Goal: Answer question/provide support: Share knowledge or assist other users

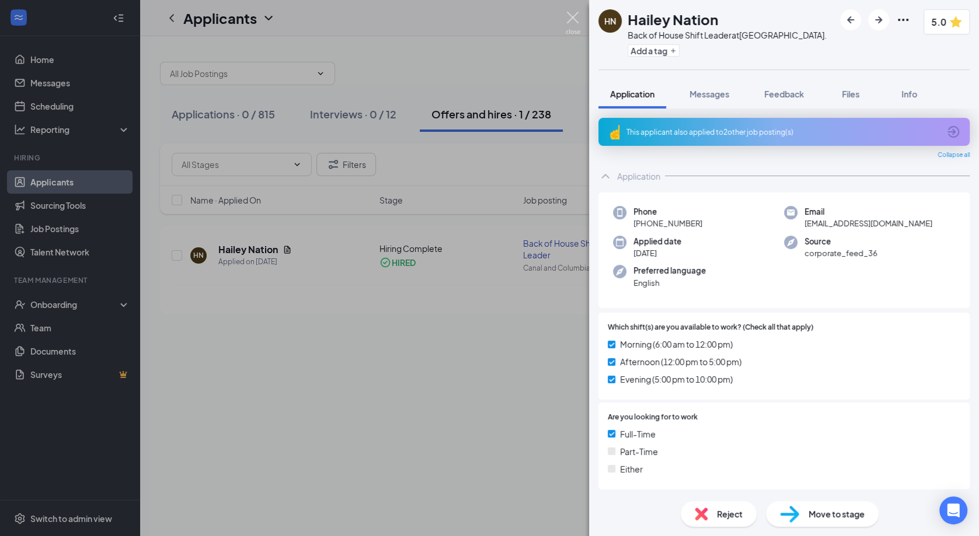
scroll to position [684, 0]
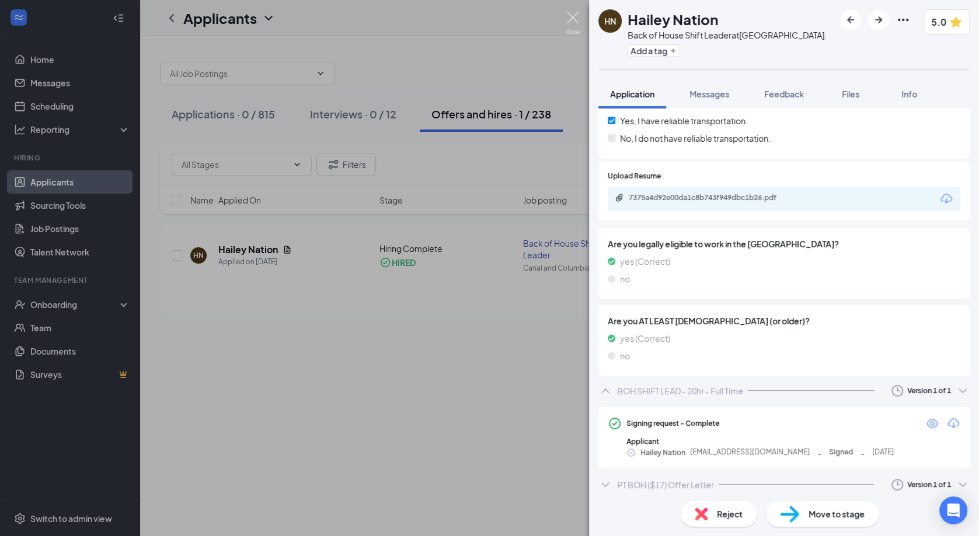
click at [576, 16] on img at bounding box center [572, 23] width 15 height 23
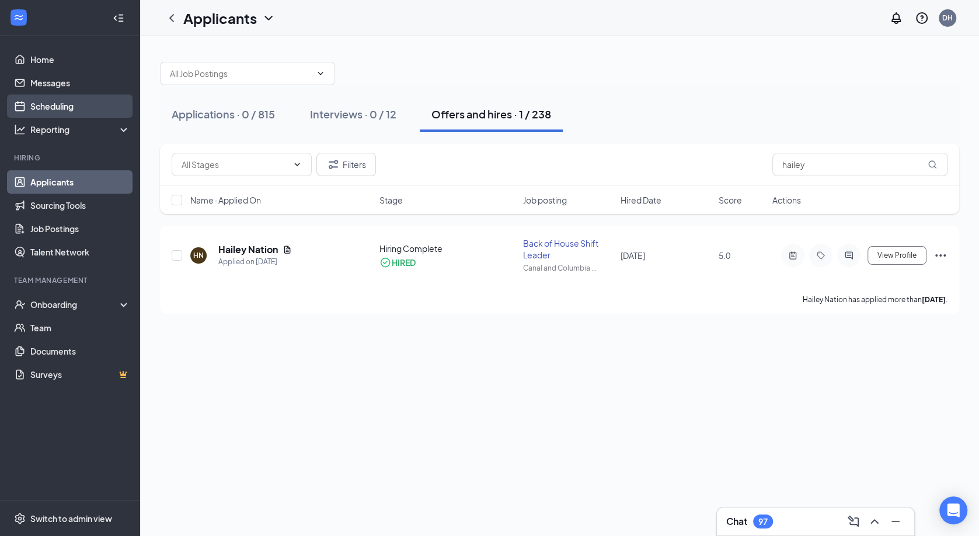
click at [41, 103] on link "Scheduling" at bounding box center [80, 106] width 100 height 23
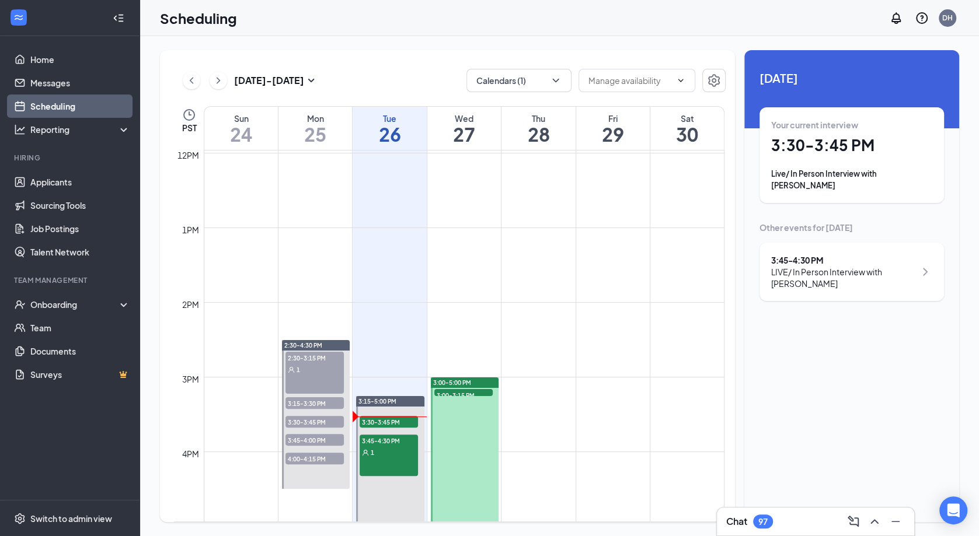
scroll to position [938, 0]
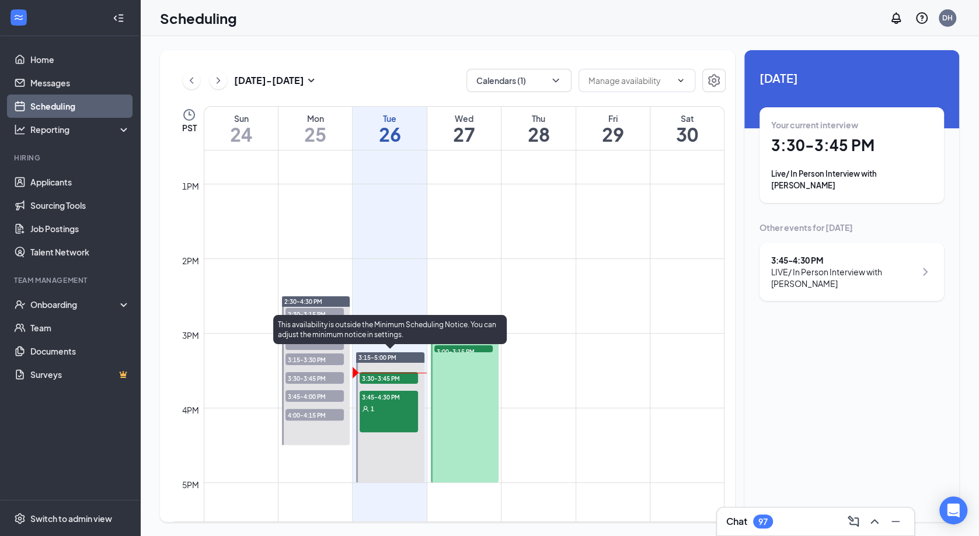
click at [404, 376] on span "3:30-3:45 PM" at bounding box center [388, 378] width 58 height 12
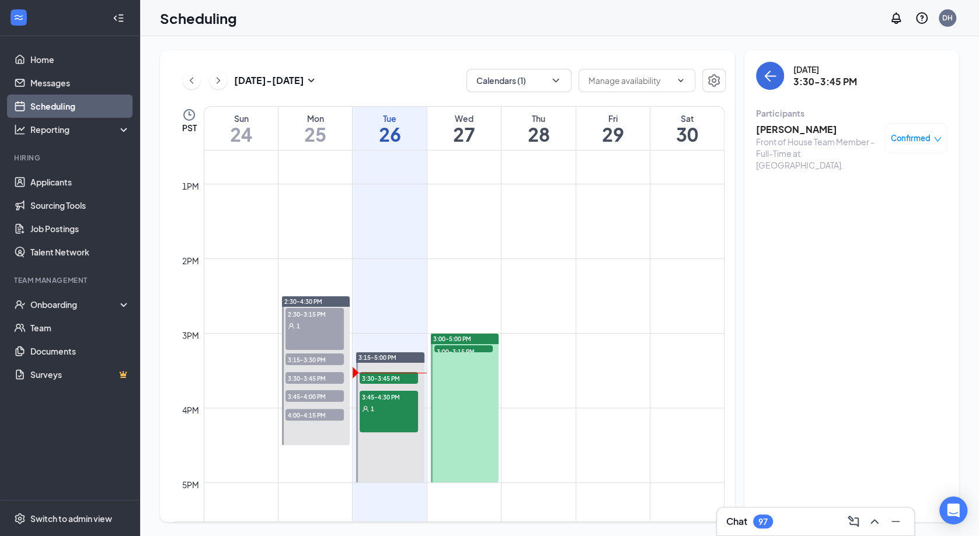
click at [792, 132] on h3 "[PERSON_NAME]" at bounding box center [817, 129] width 123 height 13
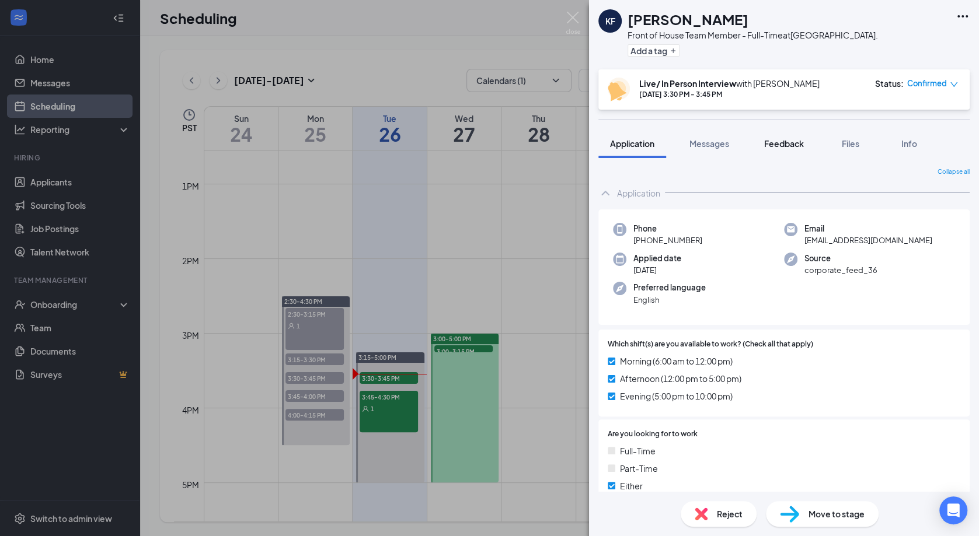
click at [778, 143] on span "Feedback" at bounding box center [784, 143] width 40 height 11
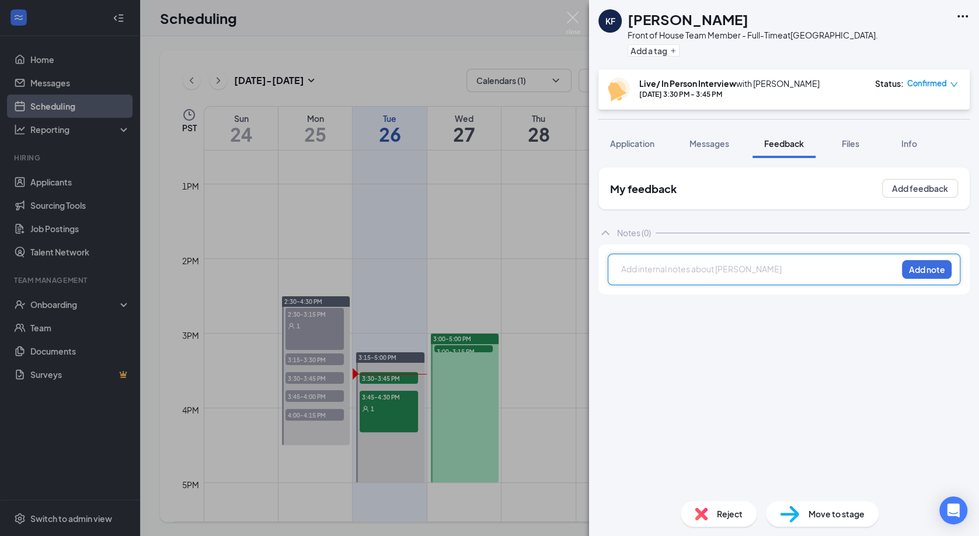
click at [729, 267] on div at bounding box center [758, 269] width 275 height 12
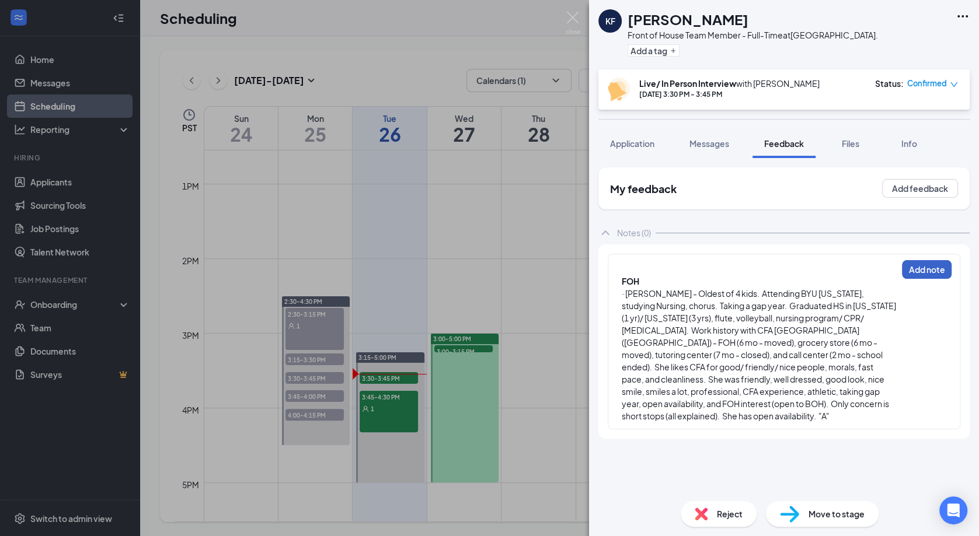
click at [907, 268] on button "Add note" at bounding box center [927, 269] width 50 height 19
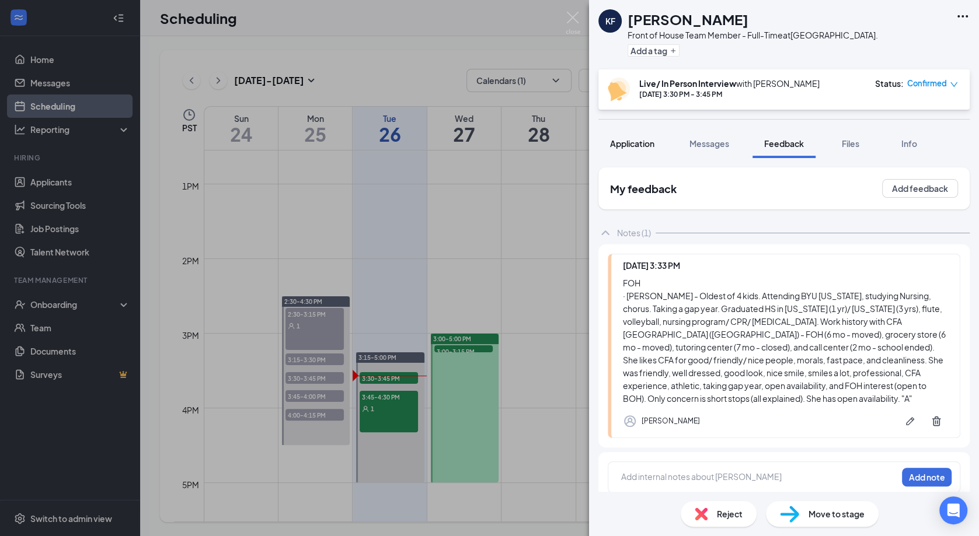
click at [654, 149] on div "Application" at bounding box center [632, 144] width 44 height 12
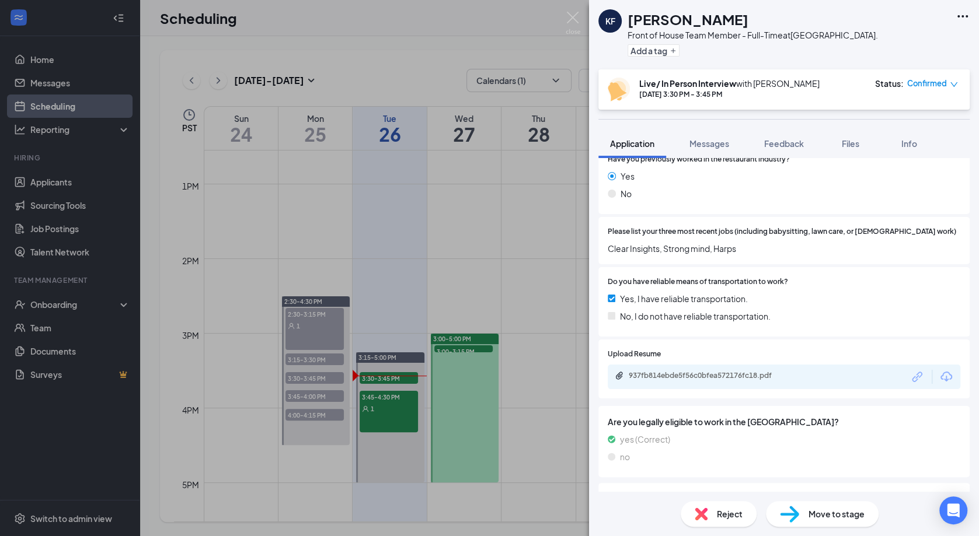
scroll to position [502, 0]
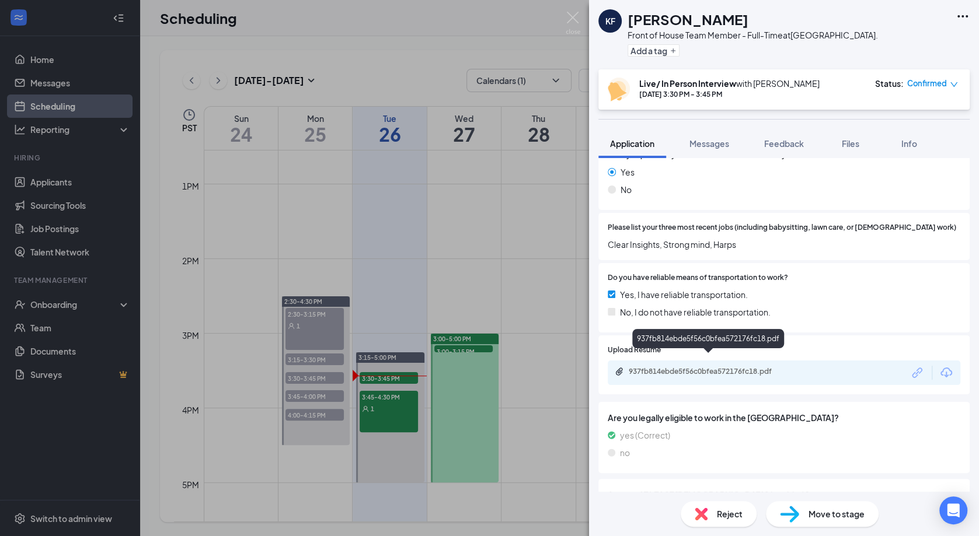
click at [729, 367] on div "937fb814ebde5f56c0bfea572176fc18.pdf" at bounding box center [709, 371] width 163 height 9
click at [789, 139] on span "Feedback" at bounding box center [784, 143] width 40 height 11
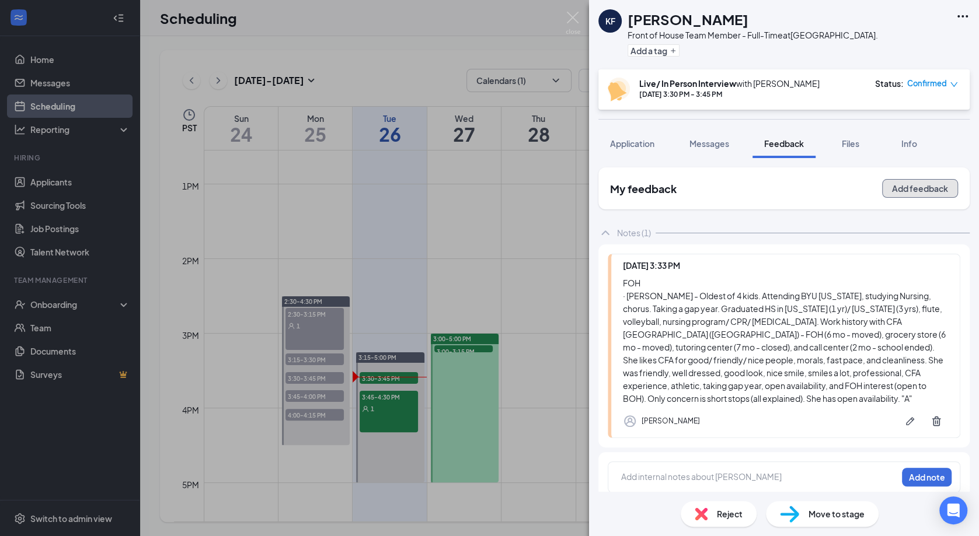
click at [899, 190] on button "Add feedback" at bounding box center [920, 188] width 76 height 19
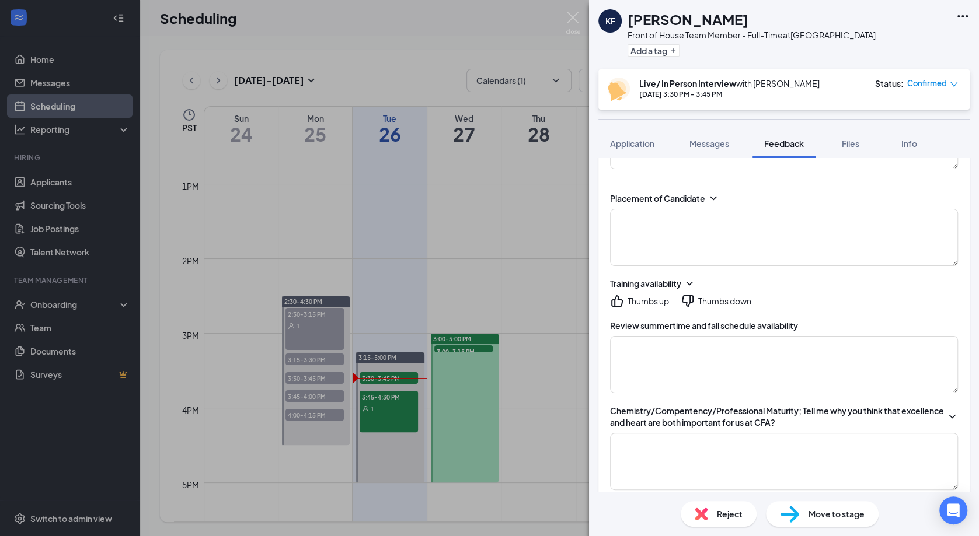
scroll to position [149, 0]
click at [805, 358] on textarea at bounding box center [784, 365] width 348 height 57
type textarea "open availability over [DEMOGRAPHIC_DATA]"
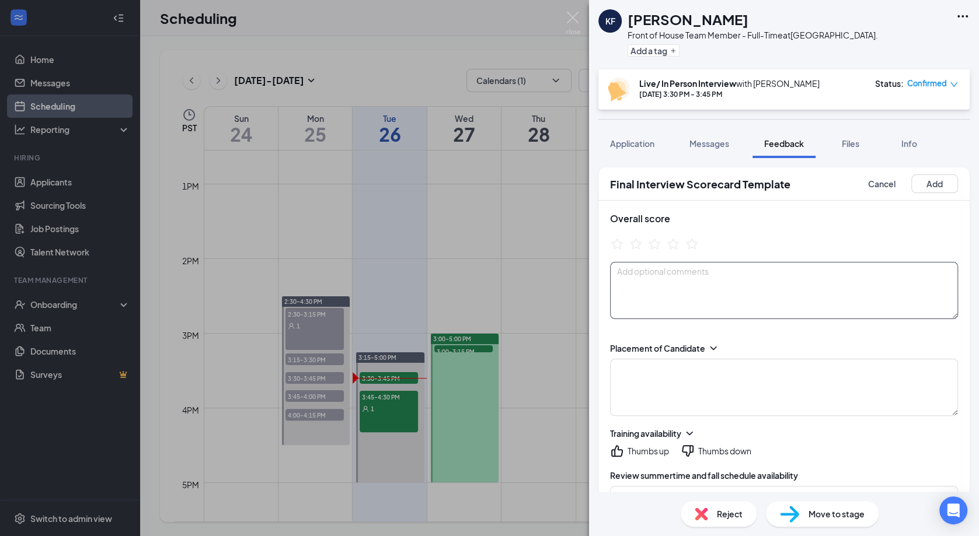
click at [747, 285] on textarea at bounding box center [784, 290] width 348 height 57
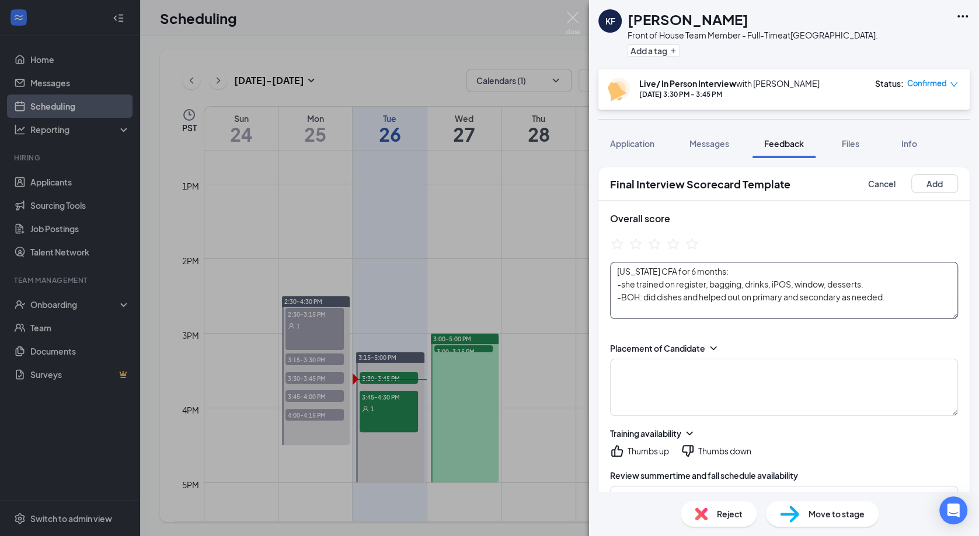
click at [901, 301] on textarea "[US_STATE] CFA for 6 months: -she trained on register, bagging, drinks, iPOS, w…" at bounding box center [784, 290] width 348 height 57
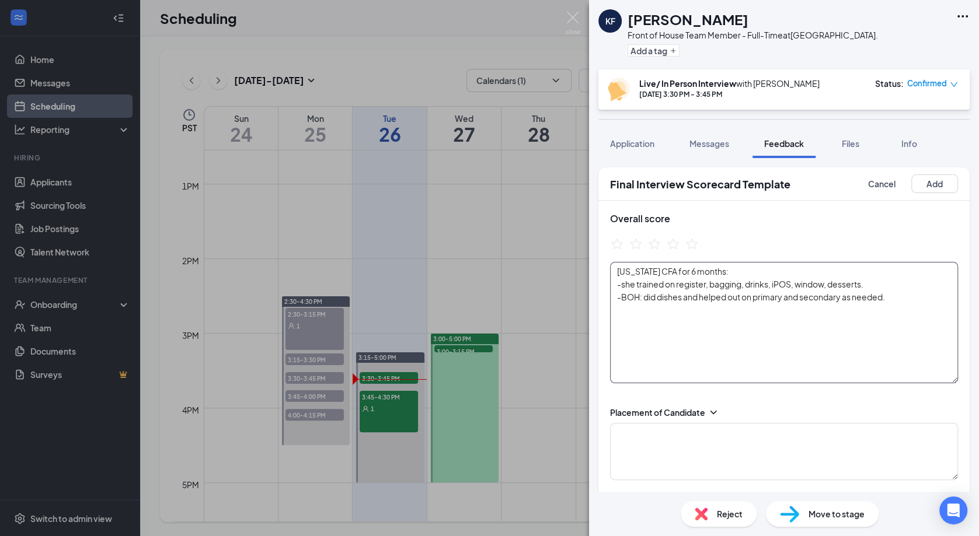
drag, startPoint x: 954, startPoint y: 315, endPoint x: 958, endPoint y: 379, distance: 64.3
click at [958, 379] on textarea "[US_STATE] CFA for 6 months: -she trained on register, bagging, drinks, iPOS, w…" at bounding box center [784, 322] width 348 height 121
type textarea "[US_STATE] CFA for 6 months: -she trained on register, bagging, drinks, iPOS, w…"
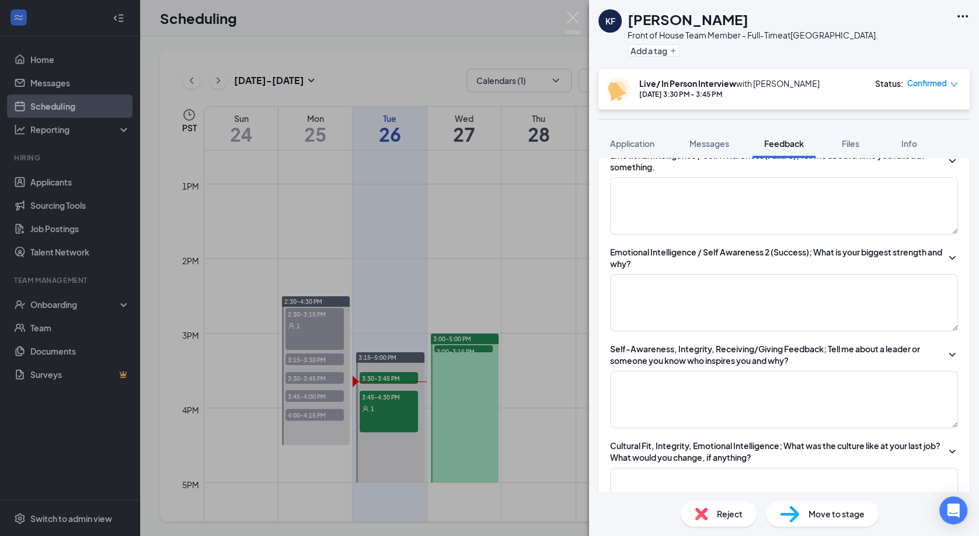
scroll to position [573, 0]
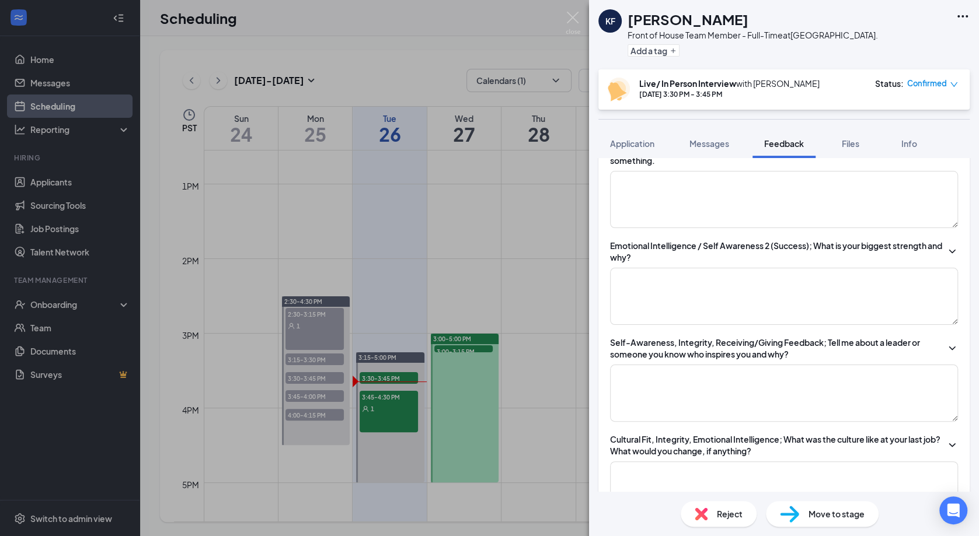
click at [785, 254] on div "Placement of Candidate Training availability Thumbs up Thumbs down Review summe…" at bounding box center [783, 509] width 371 height 1375
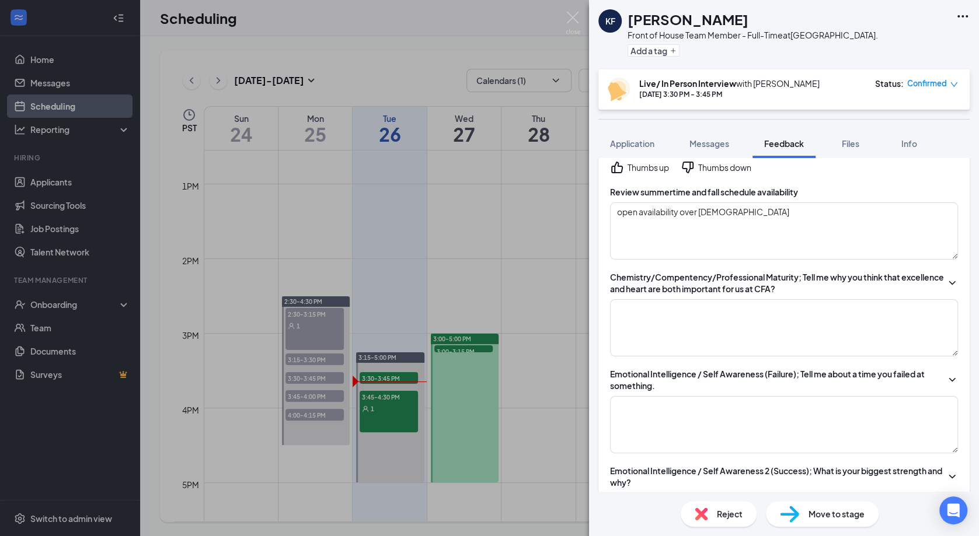
scroll to position [354, 0]
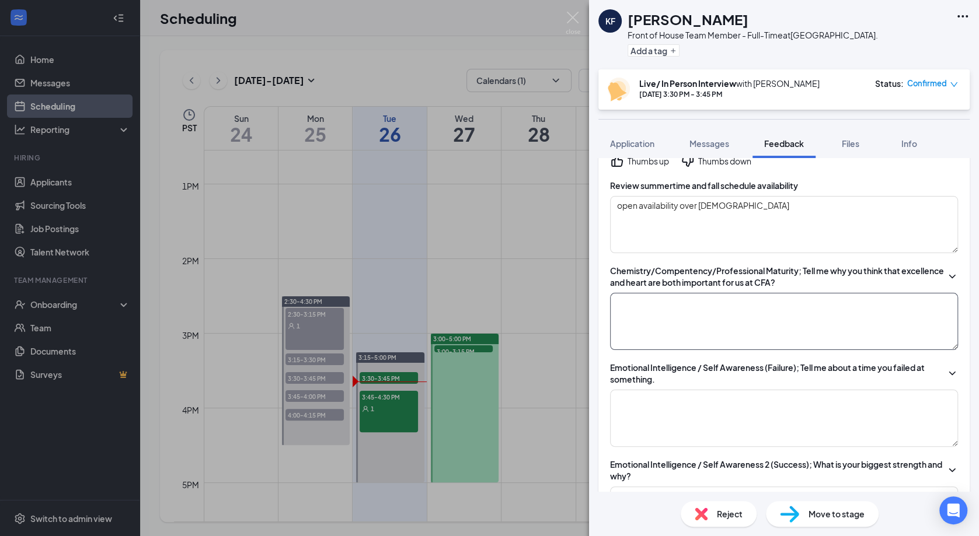
click at [682, 312] on textarea at bounding box center [784, 321] width 348 height 57
type textarea "really enjoyed CFA; high expectations here and can live up to the standards. li…"
click at [938, 388] on div "Emotional Intelligence / Self Awareness (Failure); Tell me about a time you fai…" at bounding box center [784, 404] width 348 height 85
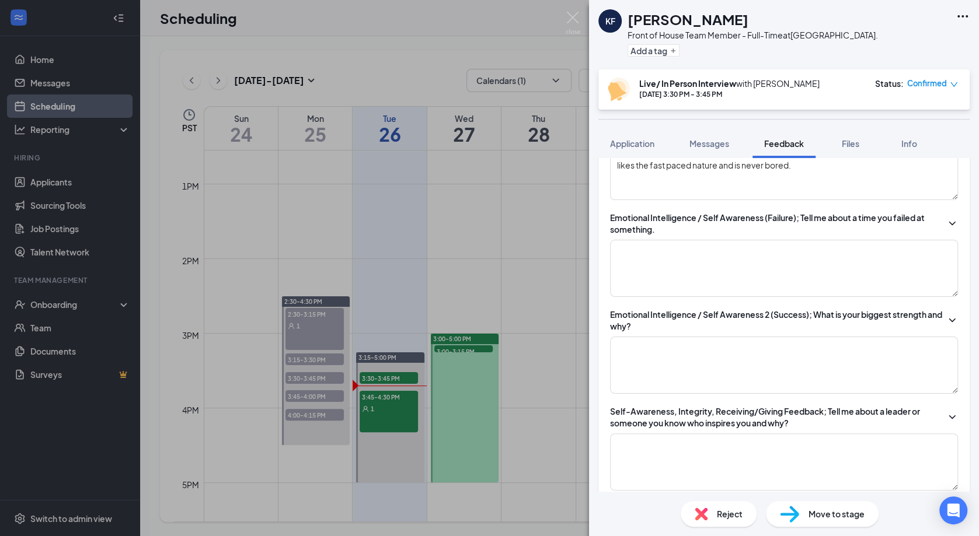
scroll to position [505, 0]
click at [784, 267] on textarea at bounding box center [784, 267] width 348 height 57
type textarea "..."
click at [804, 366] on textarea at bounding box center [784, 364] width 348 height 57
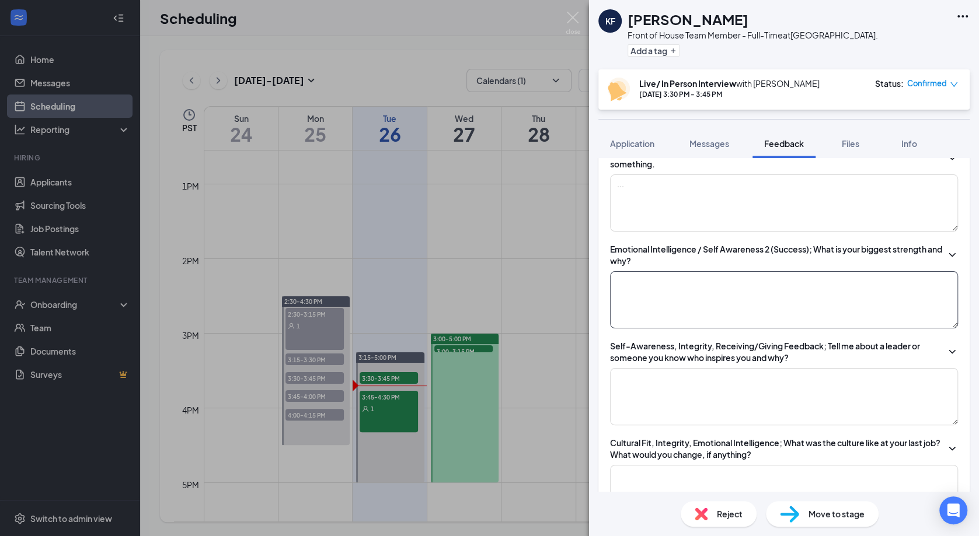
scroll to position [578, 0]
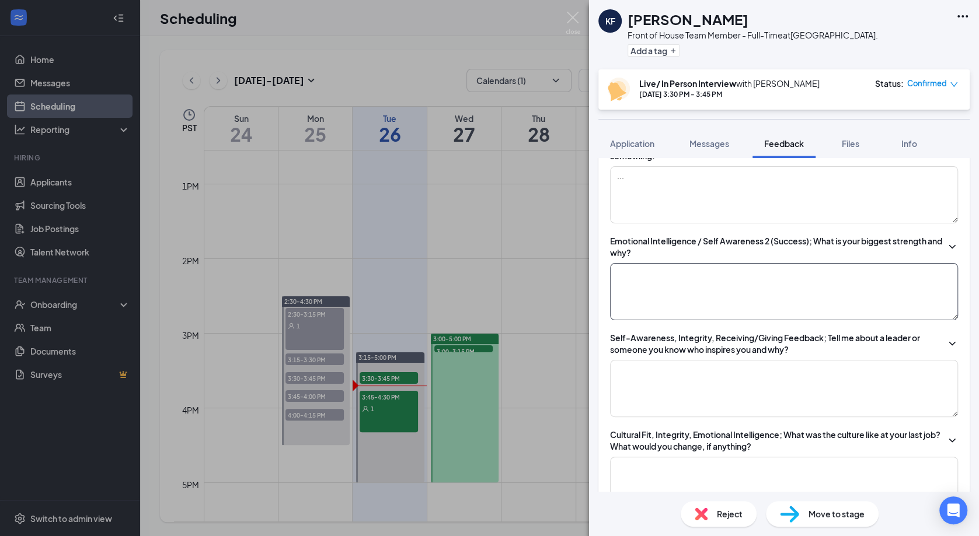
click at [766, 297] on textarea at bounding box center [784, 291] width 348 height 57
type textarea "very dependable. pays attention to detail. understands need to get things right…"
click at [902, 405] on textarea at bounding box center [784, 388] width 348 height 57
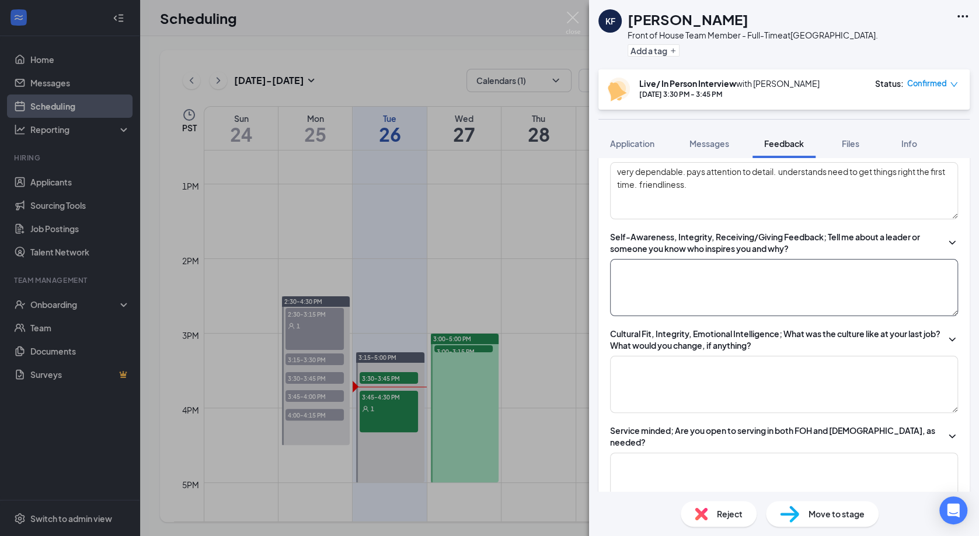
scroll to position [678, 0]
click at [833, 273] on textarea at bounding box center [784, 288] width 348 height 57
type textarea ".."
click at [790, 383] on textarea at bounding box center [784, 385] width 348 height 57
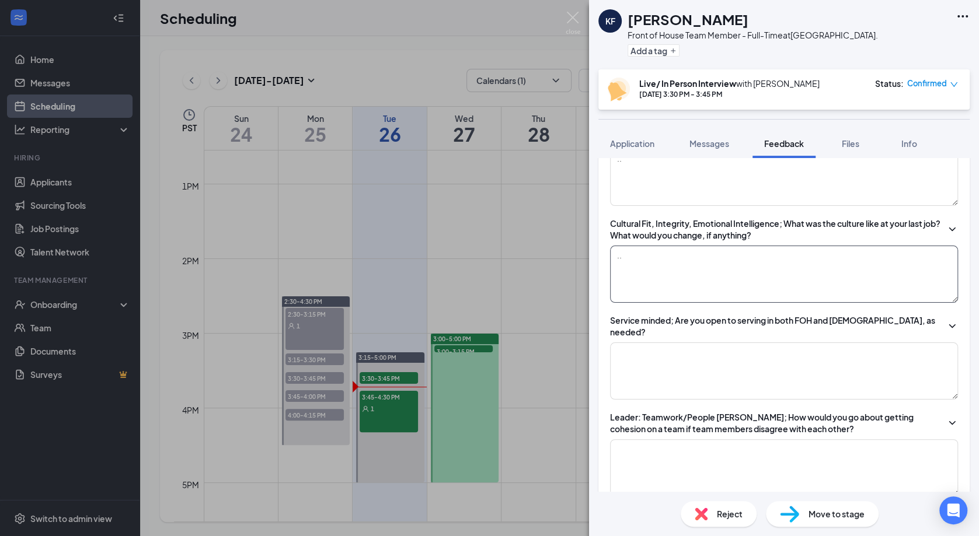
scroll to position [790, 0]
type textarea ".."
click at [760, 357] on textarea at bounding box center [784, 369] width 348 height 57
type textarea "bagging is her favorite."
click at [826, 410] on div "Leader: Teamwork/People [PERSON_NAME]; How would you go about getting cohesion …" at bounding box center [777, 421] width 334 height 23
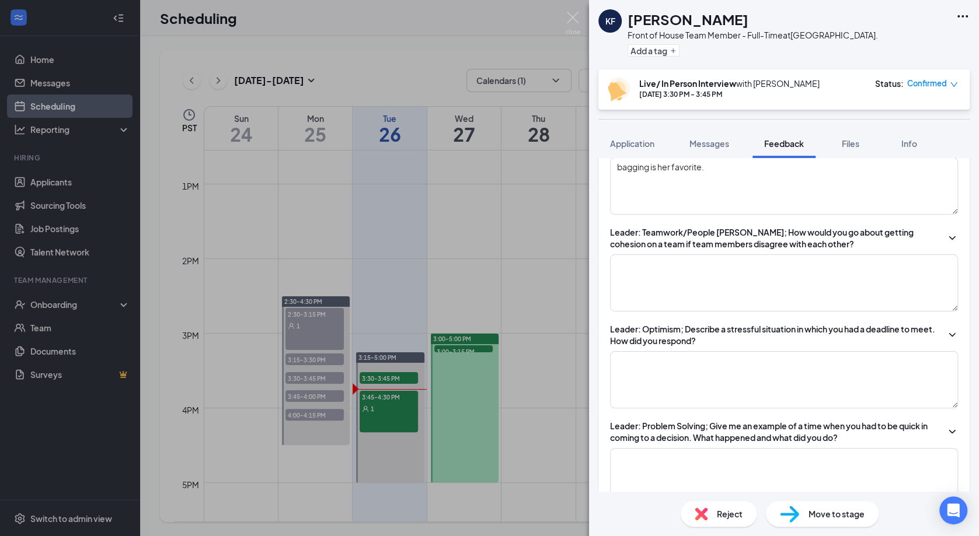
scroll to position [974, 0]
click at [715, 274] on textarea at bounding box center [784, 282] width 348 height 57
type textarea ".."
click at [746, 379] on textarea at bounding box center [784, 379] width 348 height 57
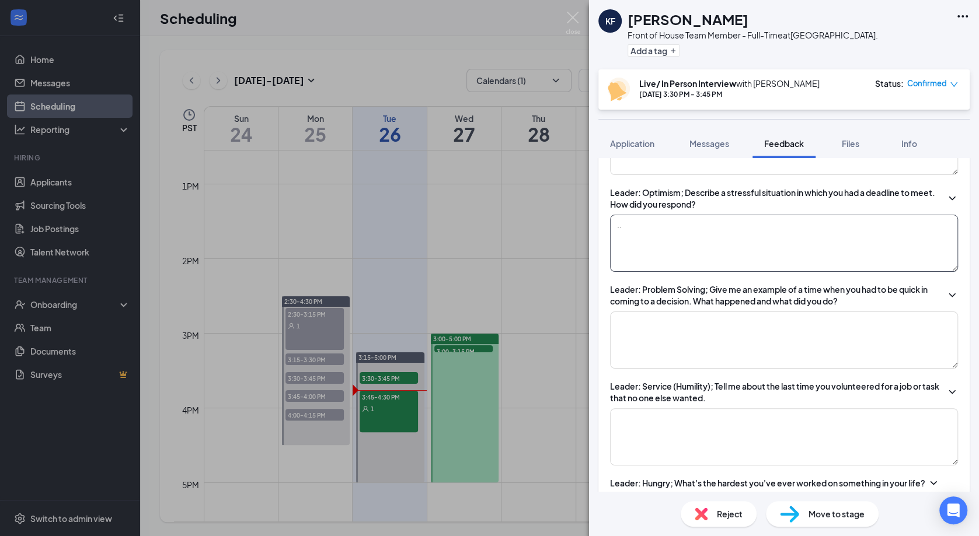
scroll to position [1112, 0]
type textarea ".."
click at [753, 322] on textarea at bounding box center [784, 338] width 348 height 57
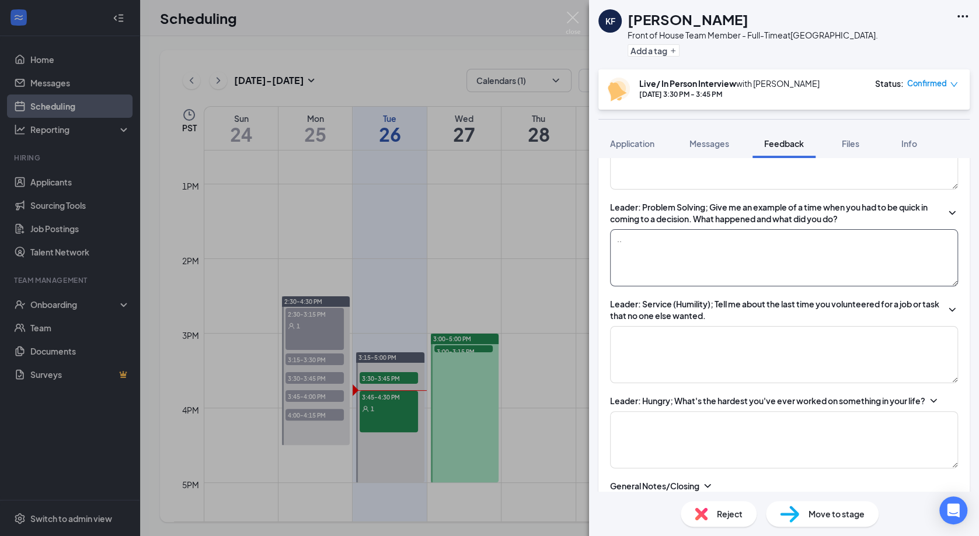
scroll to position [1236, 0]
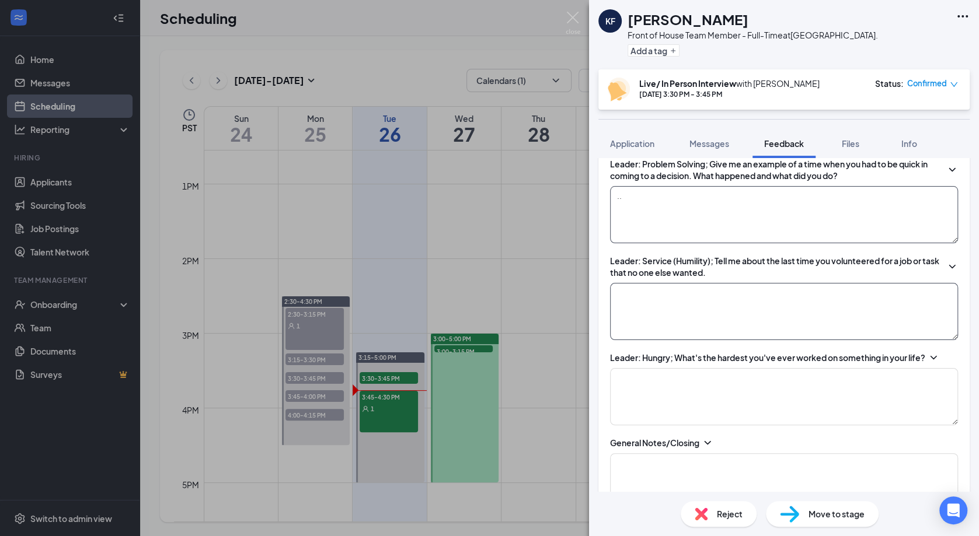
type textarea ".."
click at [774, 291] on textarea at bounding box center [784, 311] width 348 height 57
type textarea ".."
click at [726, 385] on textarea at bounding box center [784, 396] width 348 height 57
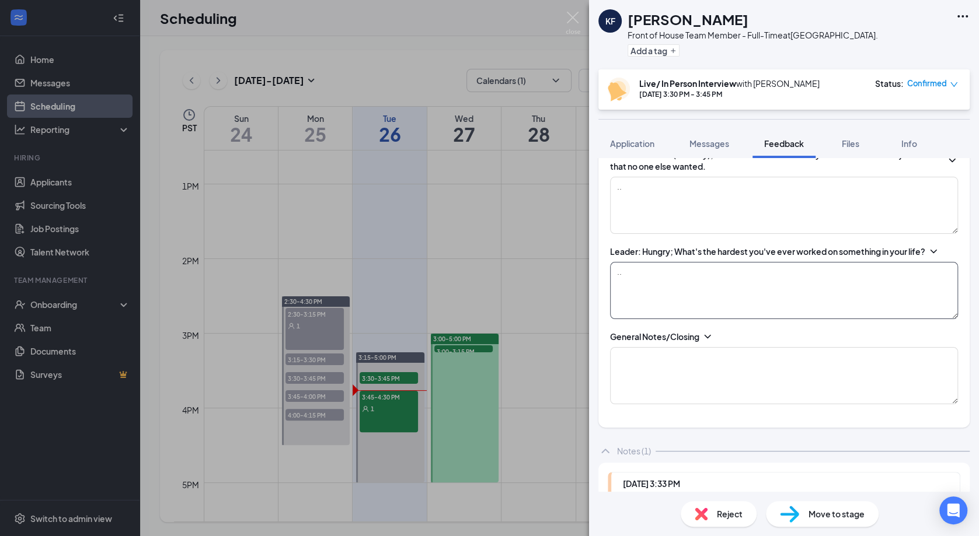
scroll to position [1347, 0]
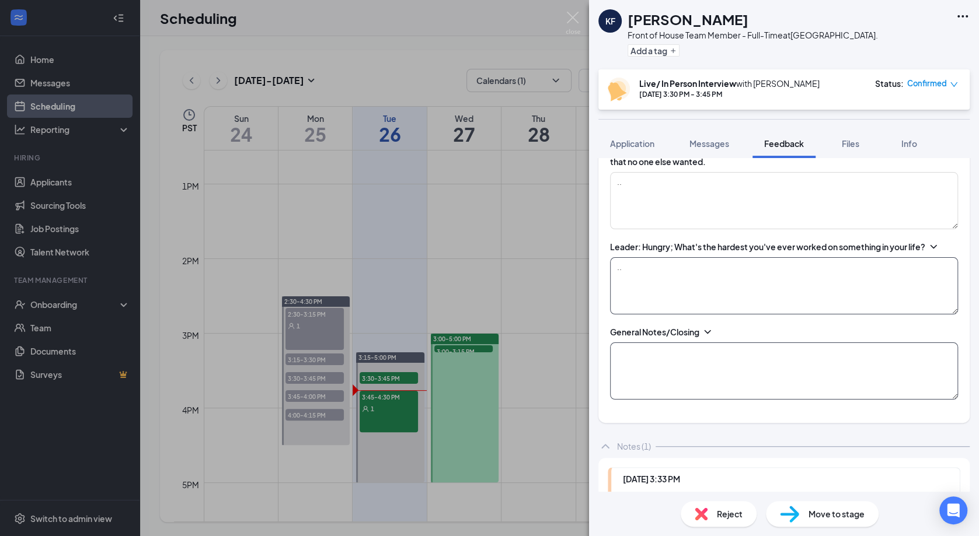
type textarea ".."
click at [719, 359] on textarea at bounding box center [784, 371] width 348 height 57
type textarea "in the next 6 months wants to be here, would want to be a trainer or team lead."
click at [909, 209] on textarea ".." at bounding box center [784, 200] width 348 height 57
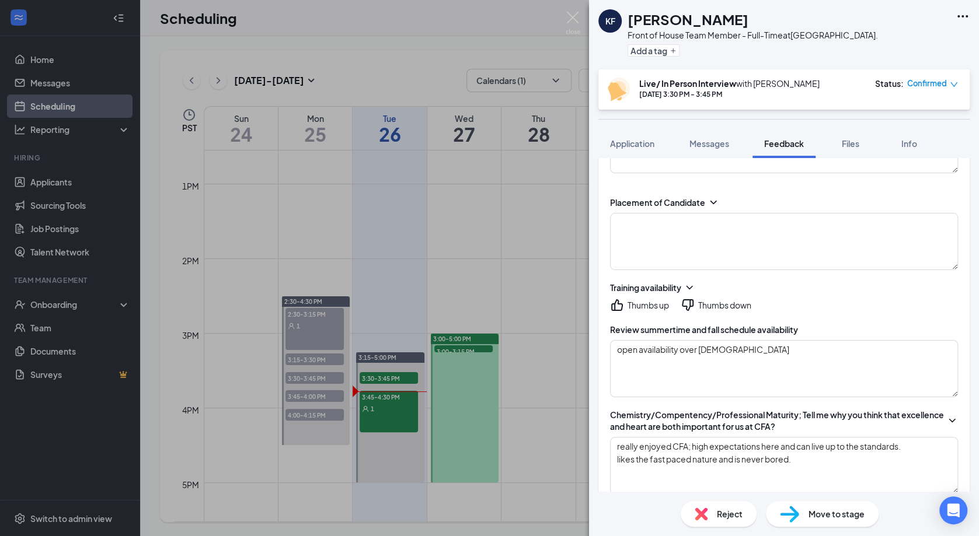
scroll to position [210, 0]
click at [775, 357] on textarea "open availability over [DEMOGRAPHIC_DATA]" at bounding box center [784, 368] width 348 height 57
click at [813, 226] on textarea at bounding box center [784, 241] width 348 height 57
click at [735, 228] on textarea "FT FOH $18." at bounding box center [784, 241] width 348 height 57
type textarea "FT FOH $18/hr"
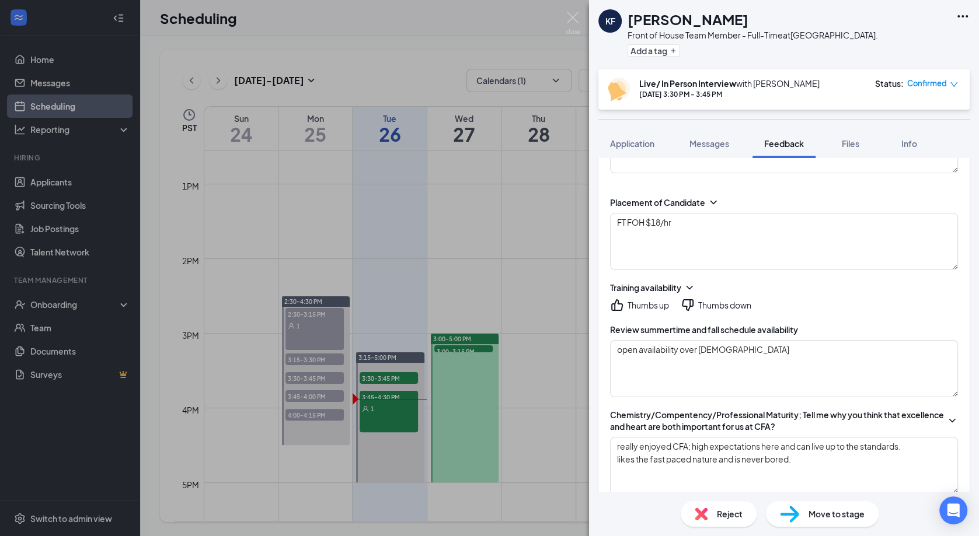
scroll to position [0, 0]
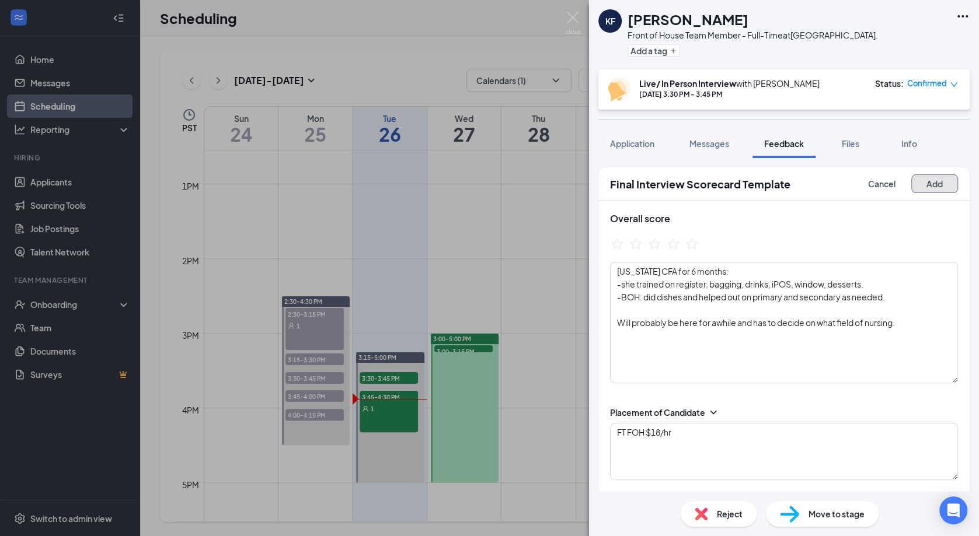
click at [933, 189] on button "Add" at bounding box center [934, 183] width 47 height 19
click at [693, 244] on icon "StarBorder" at bounding box center [691, 243] width 15 height 15
click at [933, 181] on button "Add" at bounding box center [934, 183] width 47 height 19
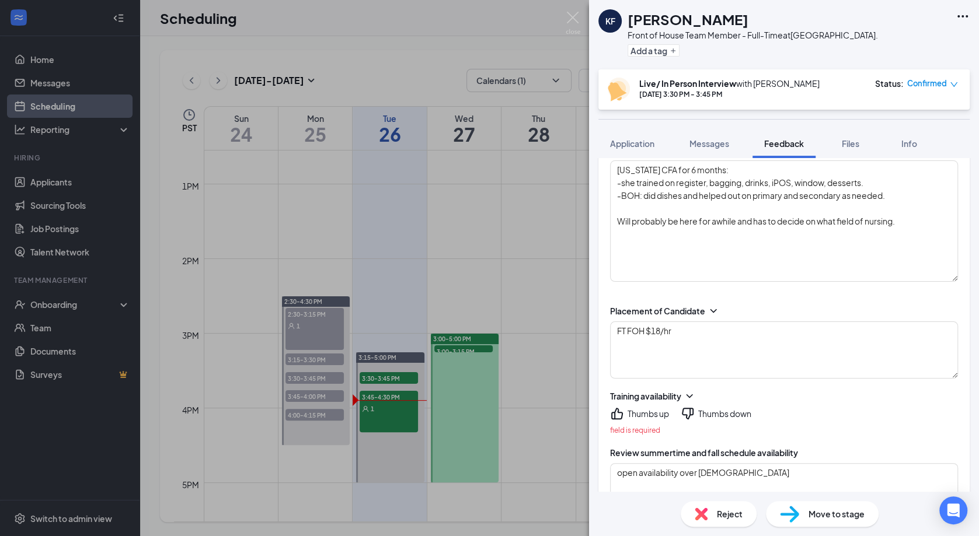
scroll to position [100, 0]
click at [620, 415] on icon "ThumbsUp" at bounding box center [617, 415] width 14 height 14
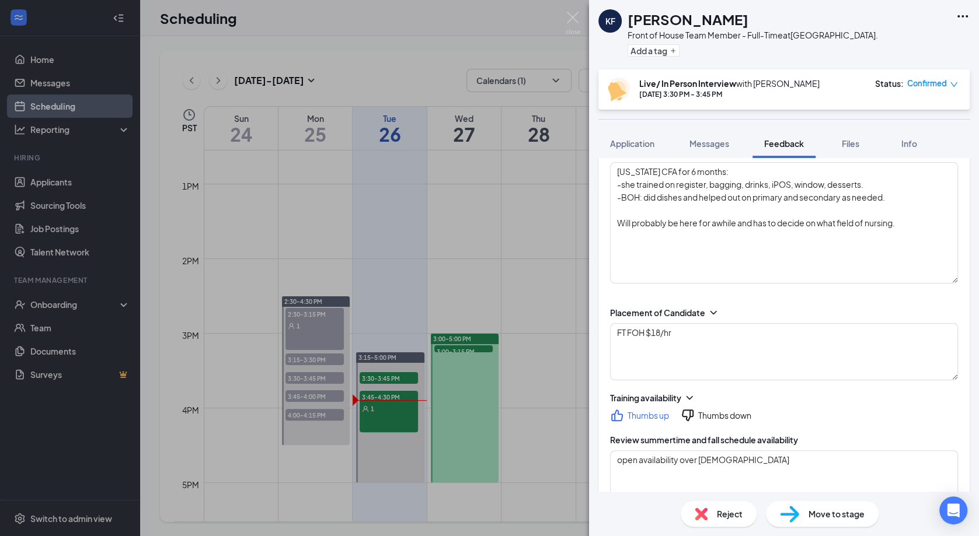
scroll to position [0, 0]
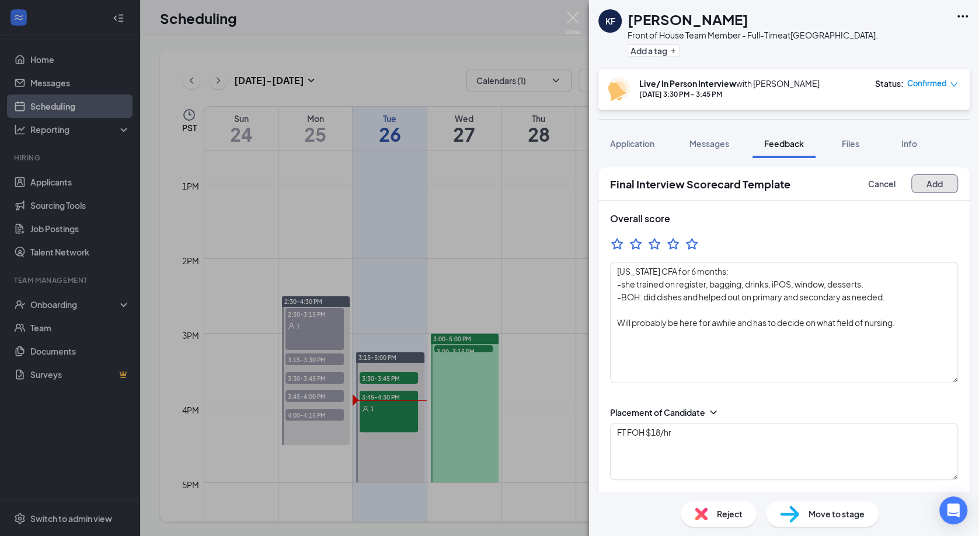
click at [932, 181] on button "Add" at bounding box center [934, 183] width 47 height 19
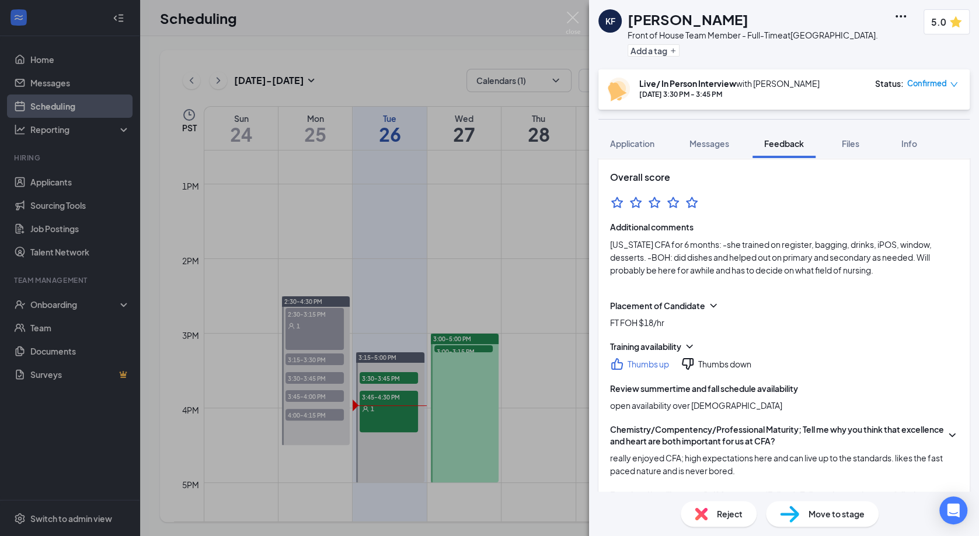
scroll to position [44, 0]
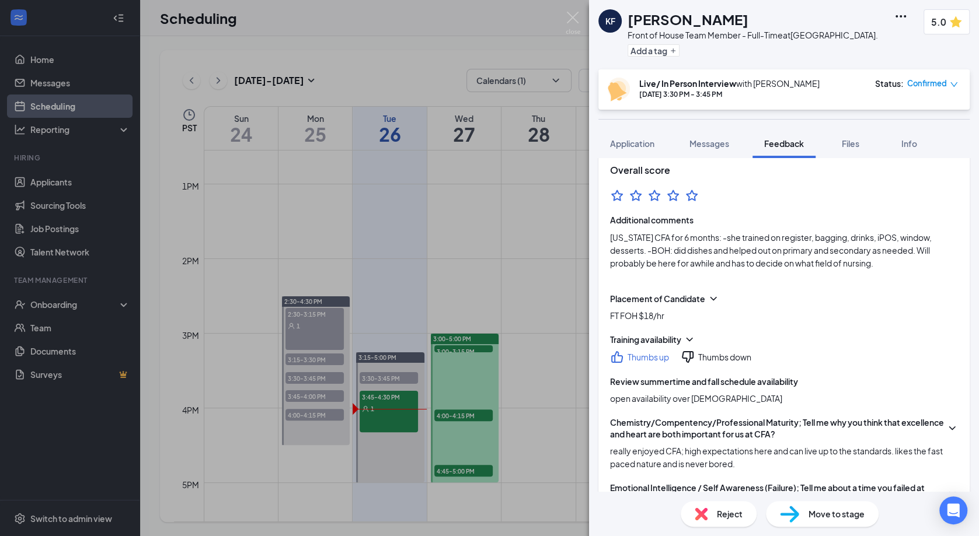
click at [949, 89] on div "Confirmed" at bounding box center [932, 84] width 51 height 12
click at [920, 152] on span "Mark complete" at bounding box center [895, 148] width 58 height 13
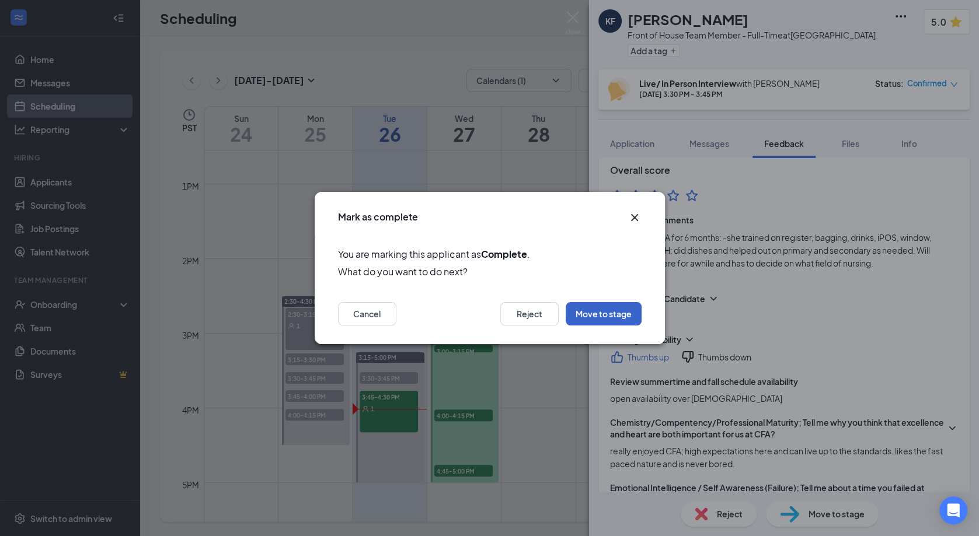
click at [607, 317] on button "Move to stage" at bounding box center [603, 313] width 76 height 23
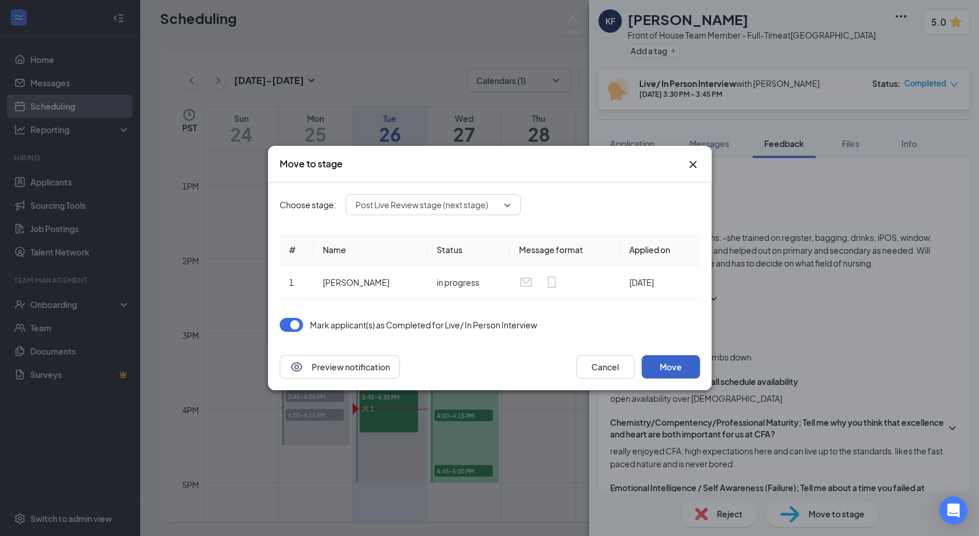
click at [666, 368] on button "Move" at bounding box center [670, 366] width 58 height 23
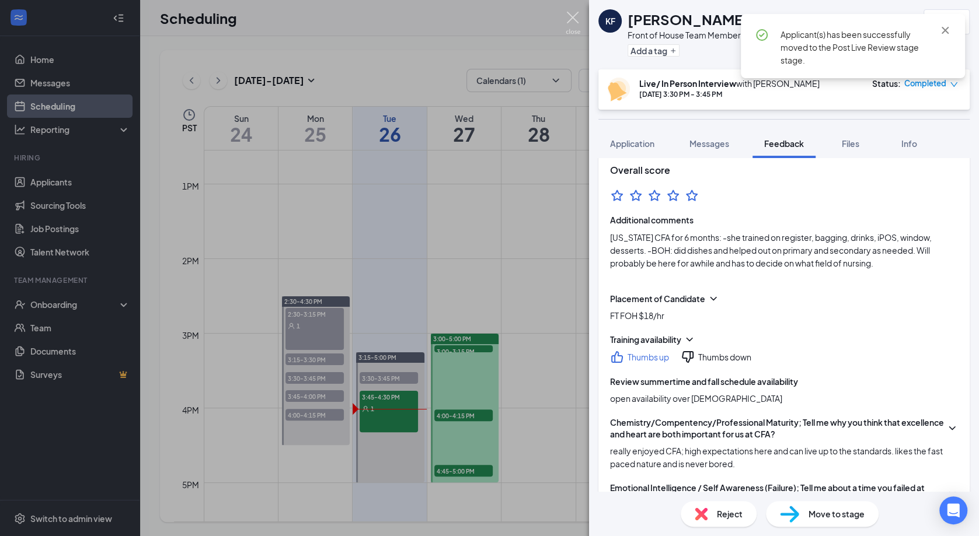
click at [575, 17] on img at bounding box center [572, 23] width 15 height 23
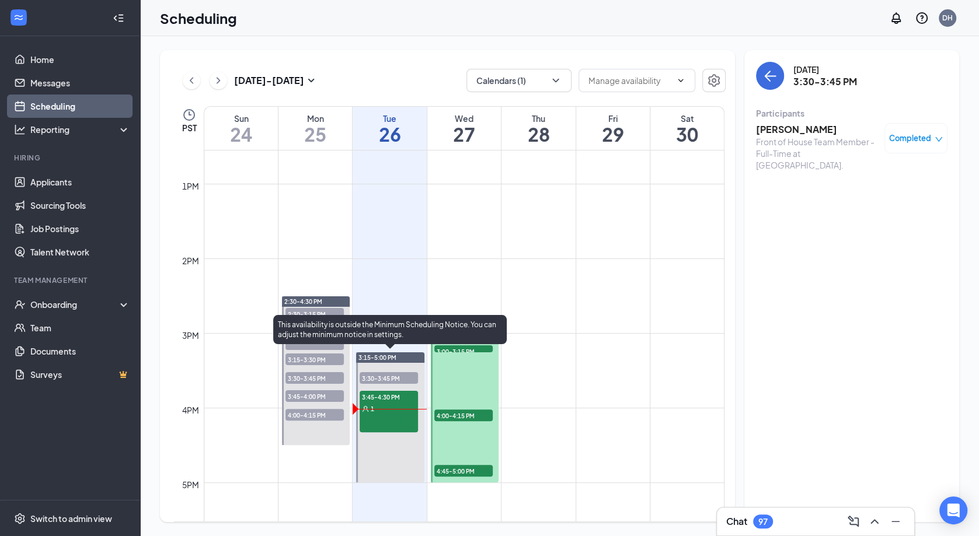
click at [400, 396] on span "3:45-4:30 PM" at bounding box center [388, 397] width 58 height 12
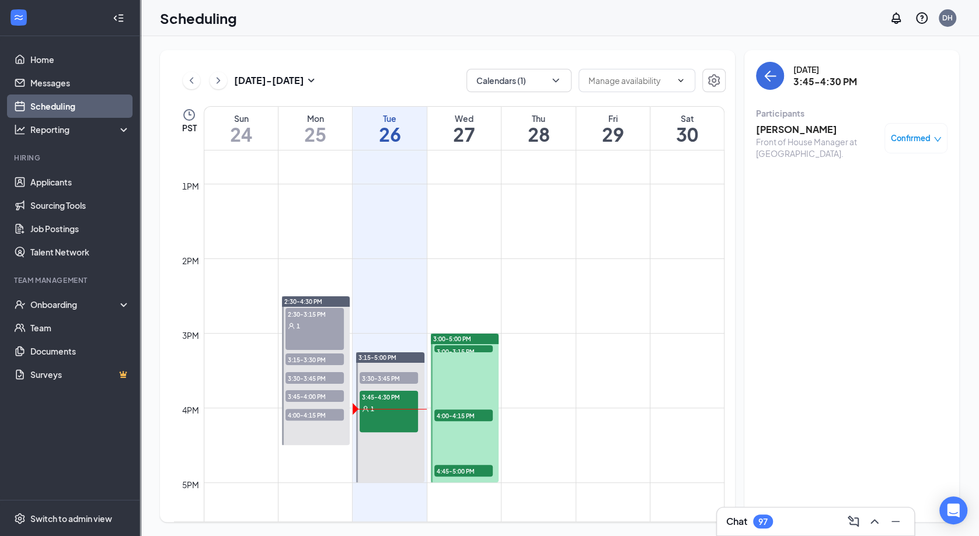
click at [780, 126] on h3 "[PERSON_NAME]" at bounding box center [817, 129] width 123 height 13
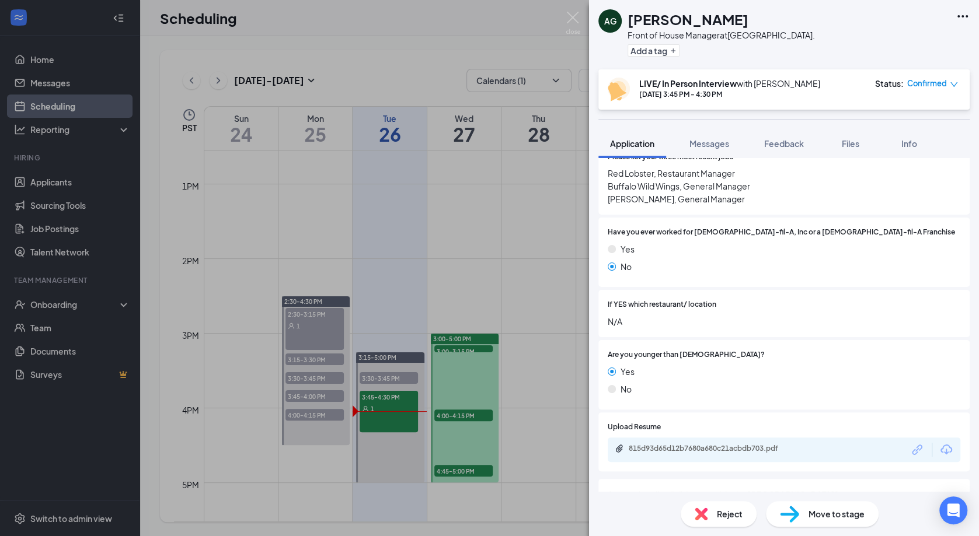
scroll to position [283, 0]
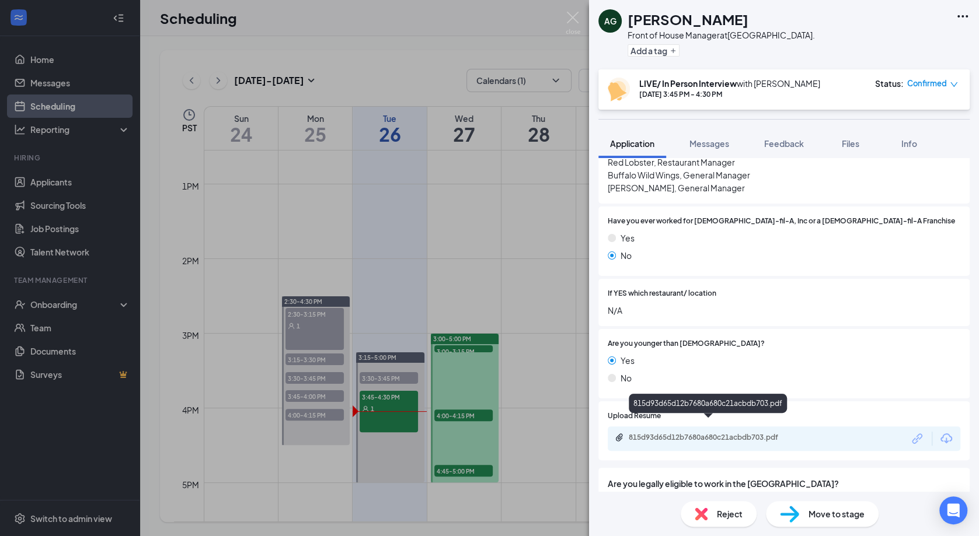
click at [714, 433] on div "815d93d65d12b7680a680c21acbdb703.pdf" at bounding box center [709, 437] width 163 height 9
click at [788, 142] on span "Feedback" at bounding box center [784, 143] width 40 height 11
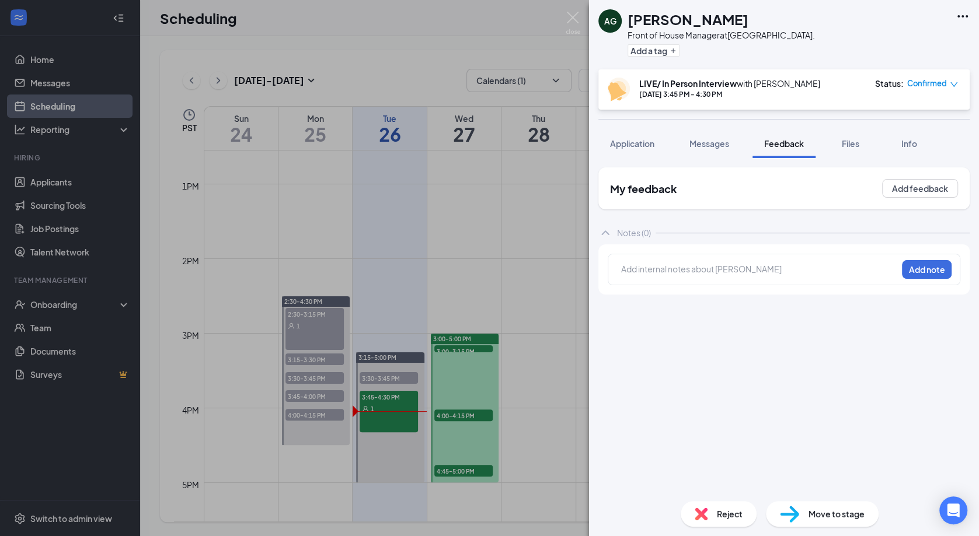
click at [742, 271] on div at bounding box center [758, 269] width 275 height 12
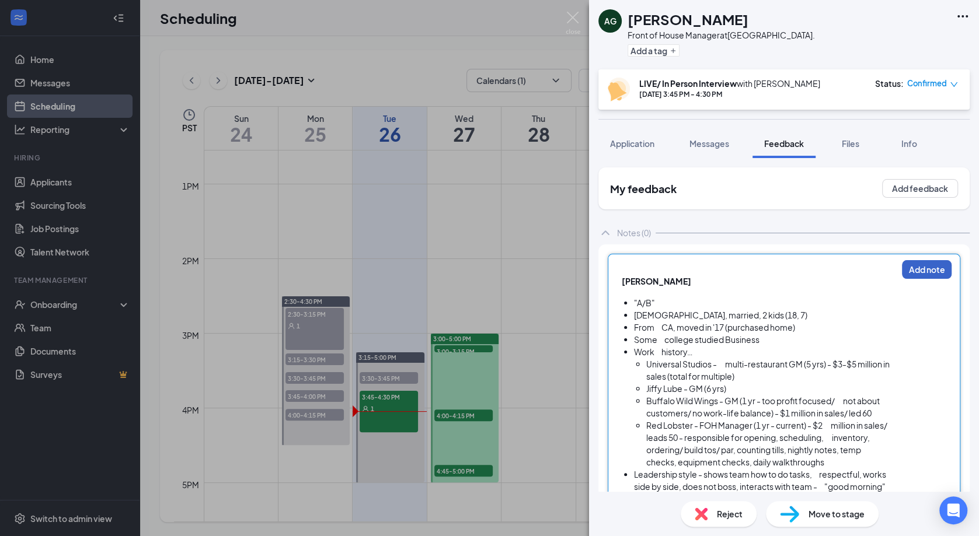
click at [918, 271] on button "Add note" at bounding box center [927, 269] width 50 height 19
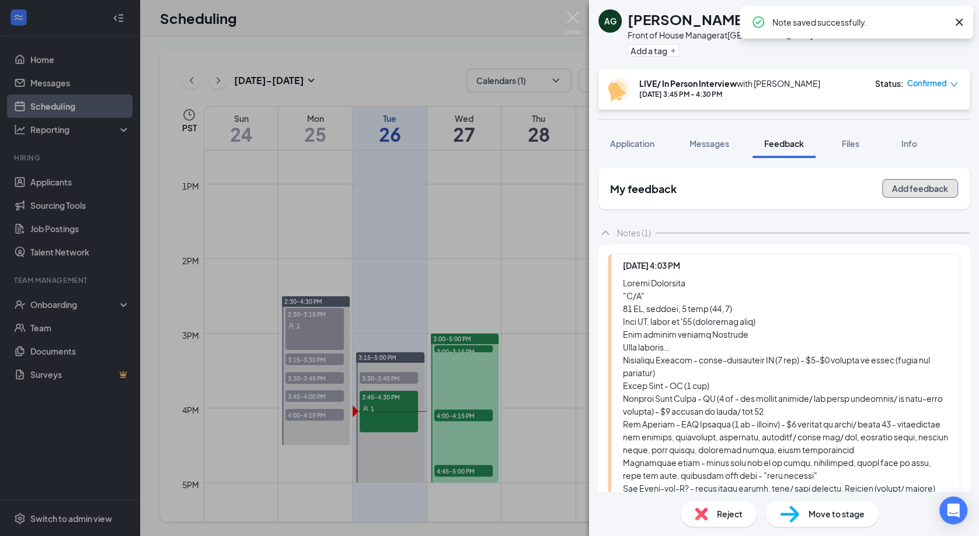
click at [913, 188] on button "Add feedback" at bounding box center [920, 188] width 76 height 19
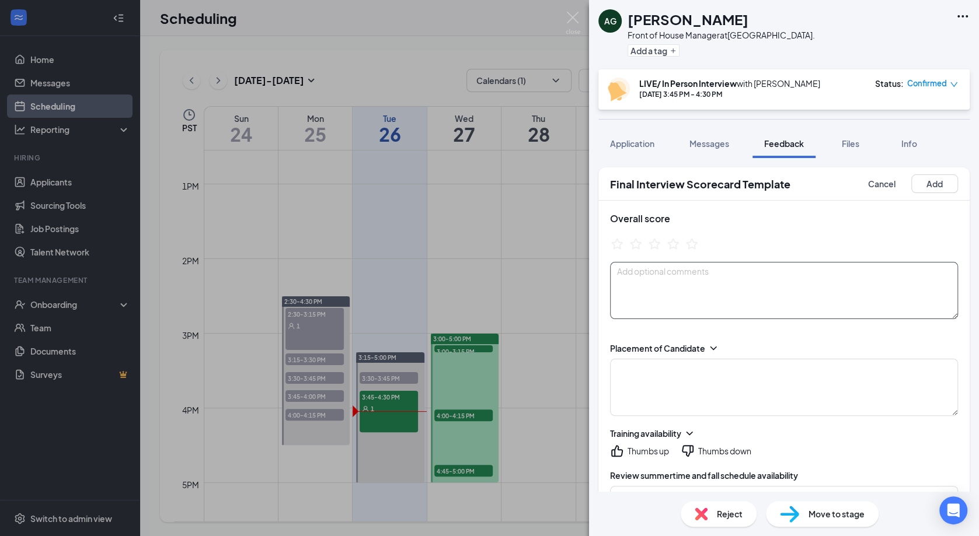
click at [786, 278] on textarea at bounding box center [784, 290] width 348 height 57
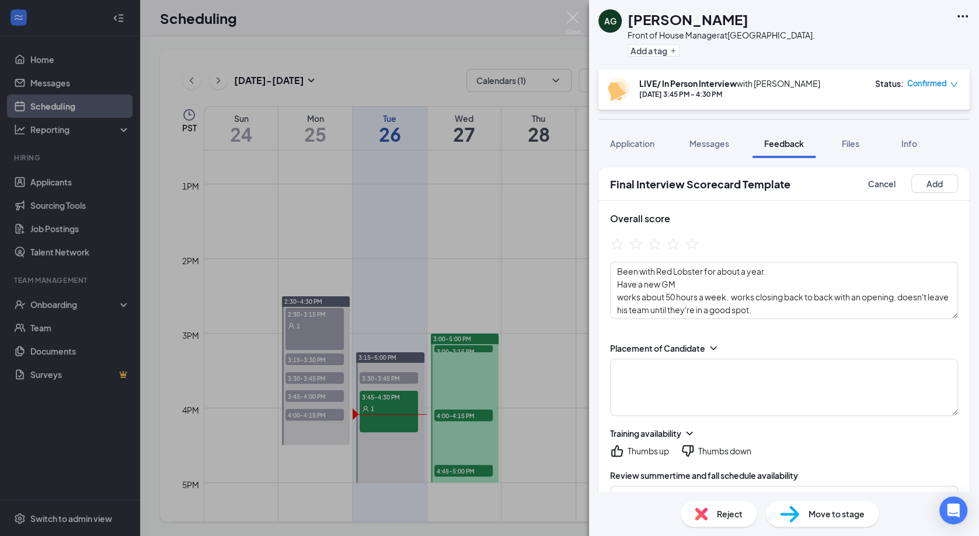
click at [906, 438] on div "Training availability" at bounding box center [784, 434] width 348 height 12
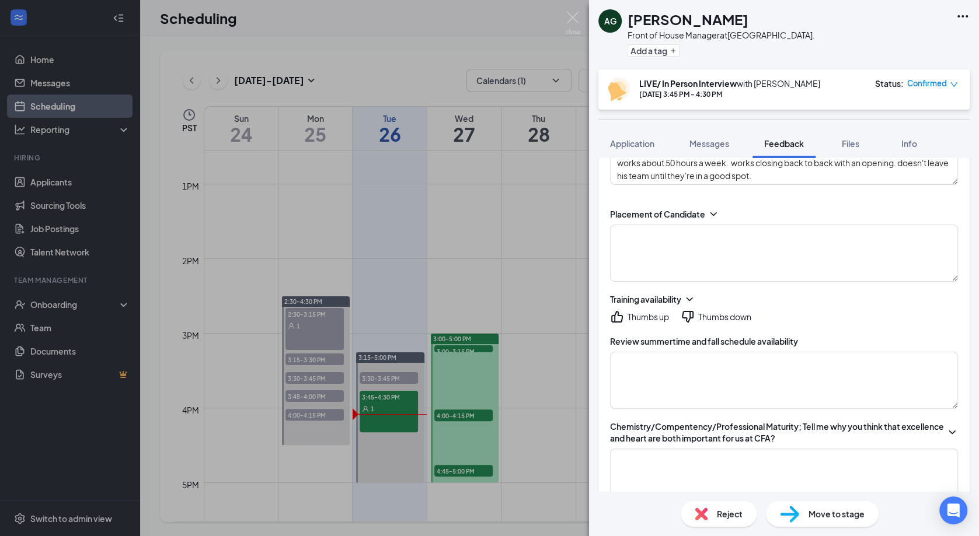
scroll to position [119, 0]
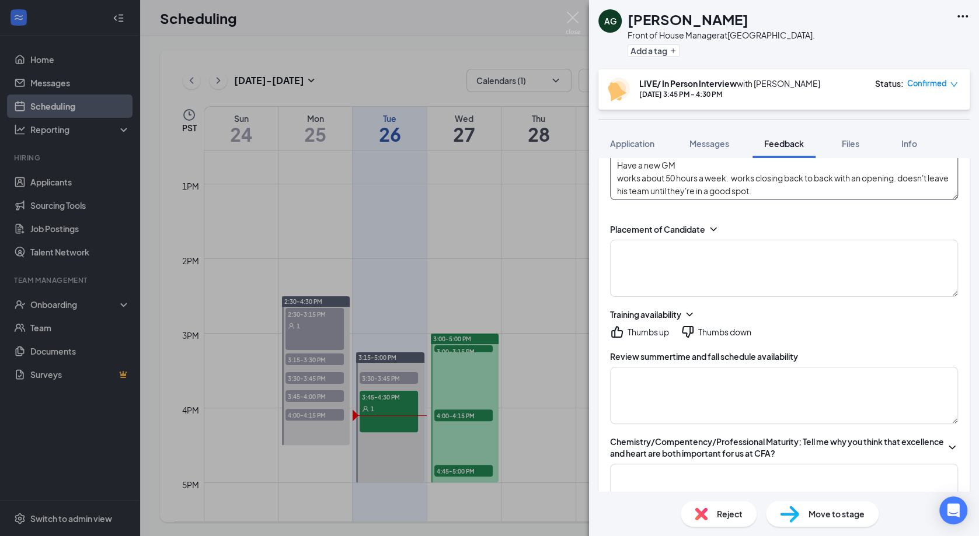
click at [831, 197] on textarea "Been with Red Lobster for about a year. Have a new GM works about 50 hours a we…" at bounding box center [784, 171] width 348 height 57
type textarea "Been with Red Lobster for about a year. Have a new GM works about 50 hours a we…"
click at [910, 375] on textarea at bounding box center [784, 395] width 348 height 57
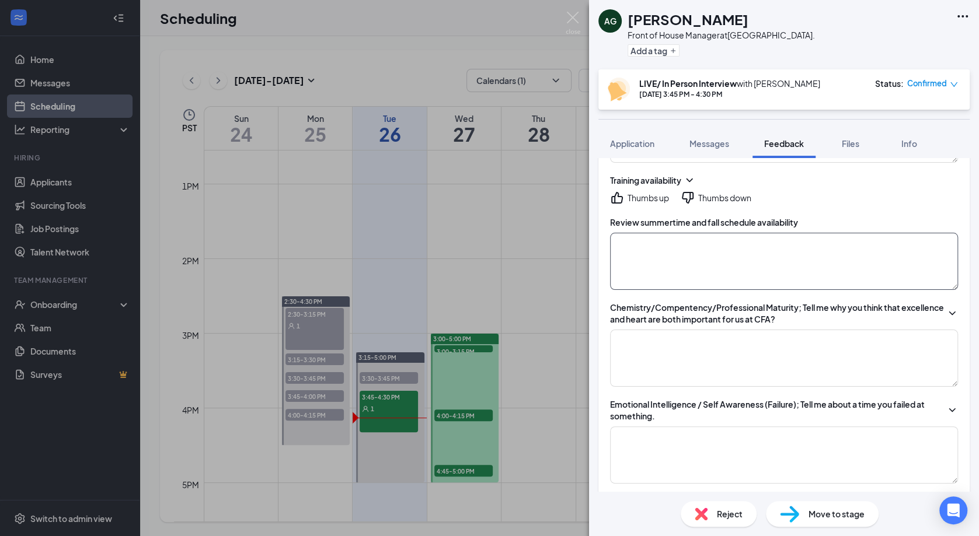
scroll to position [262, 0]
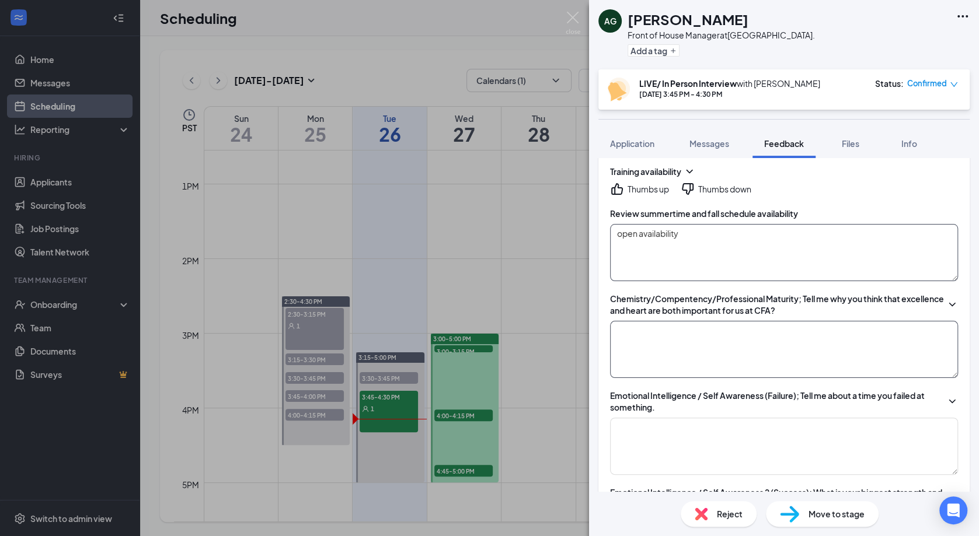
type textarea "open availability"
click at [725, 344] on textarea at bounding box center [784, 349] width 348 height 57
click at [818, 347] on textarea at bounding box center [784, 349] width 348 height 57
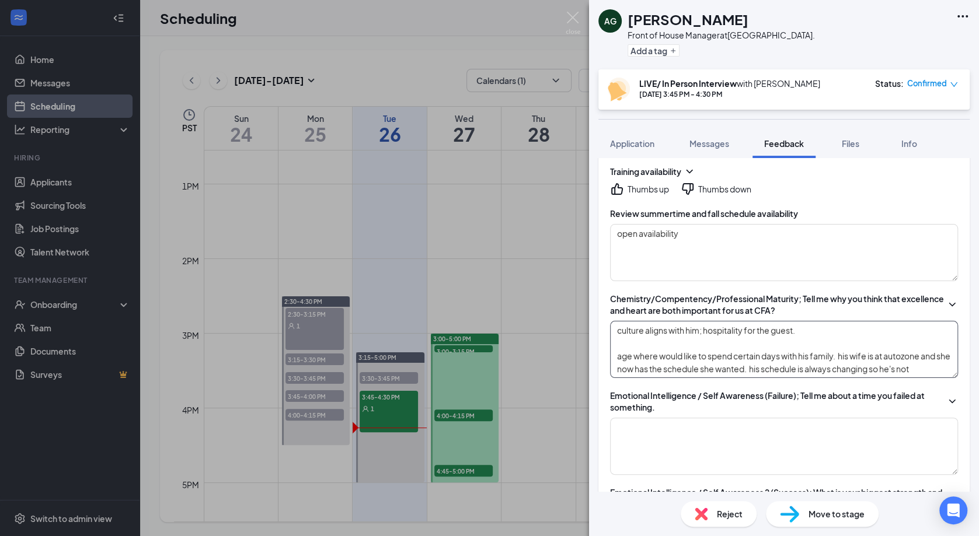
drag, startPoint x: 761, startPoint y: 366, endPoint x: 809, endPoint y: 365, distance: 47.9
click at [809, 365] on textarea "culture aligns with him; hospitality for the guest. age where would like to spe…" at bounding box center [784, 349] width 348 height 57
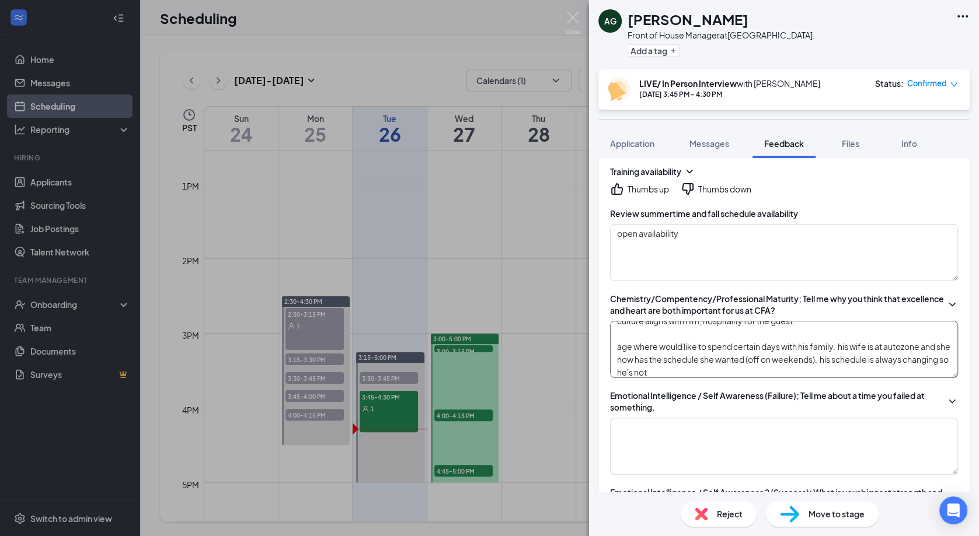
scroll to position [11, 0]
type textarea "culture aligns with him; hospitality for the guest. age where would like to spe…"
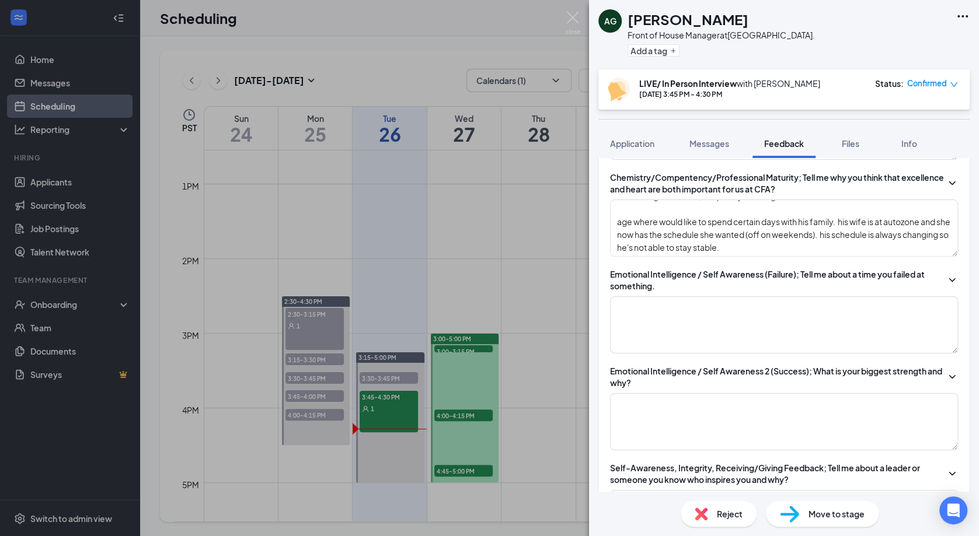
scroll to position [384, 0]
click at [776, 315] on textarea at bounding box center [784, 324] width 348 height 57
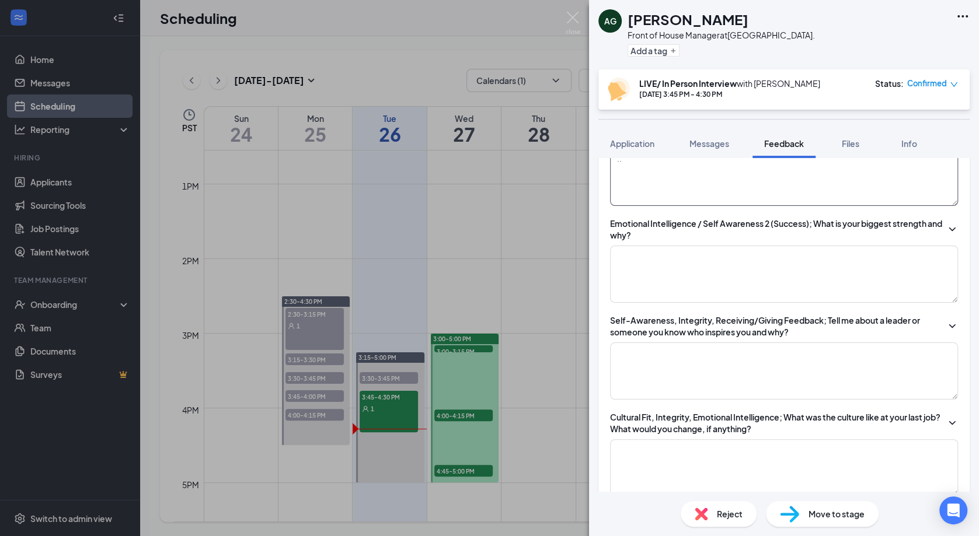
scroll to position [533, 0]
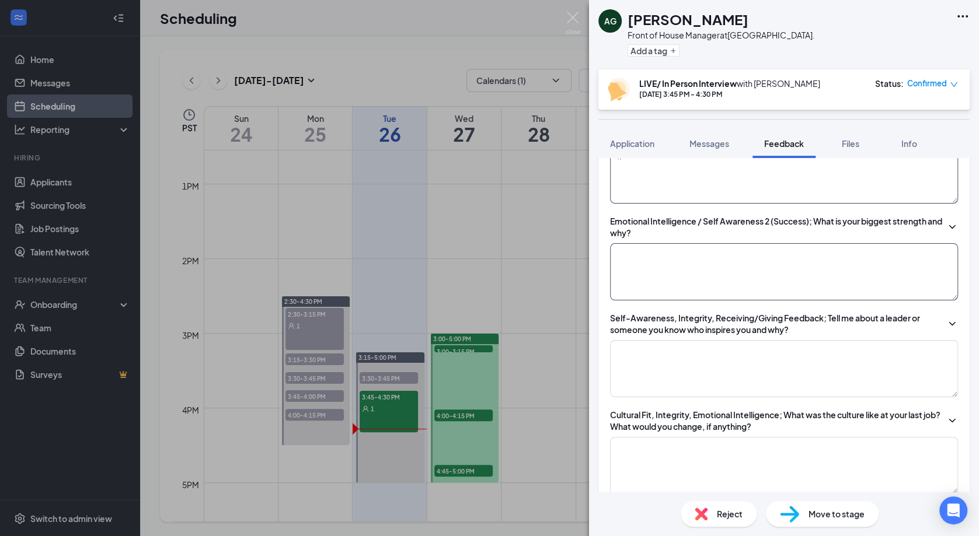
type textarea ".."
click at [783, 270] on textarea at bounding box center [784, 271] width 348 height 57
type textarea ".."
click at [775, 374] on textarea at bounding box center [784, 368] width 348 height 57
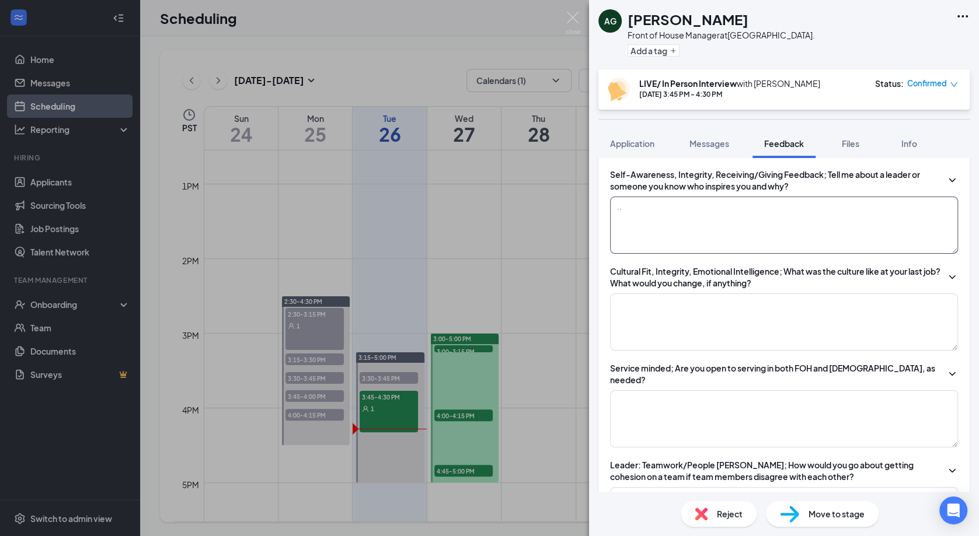
scroll to position [679, 0]
type textarea ".."
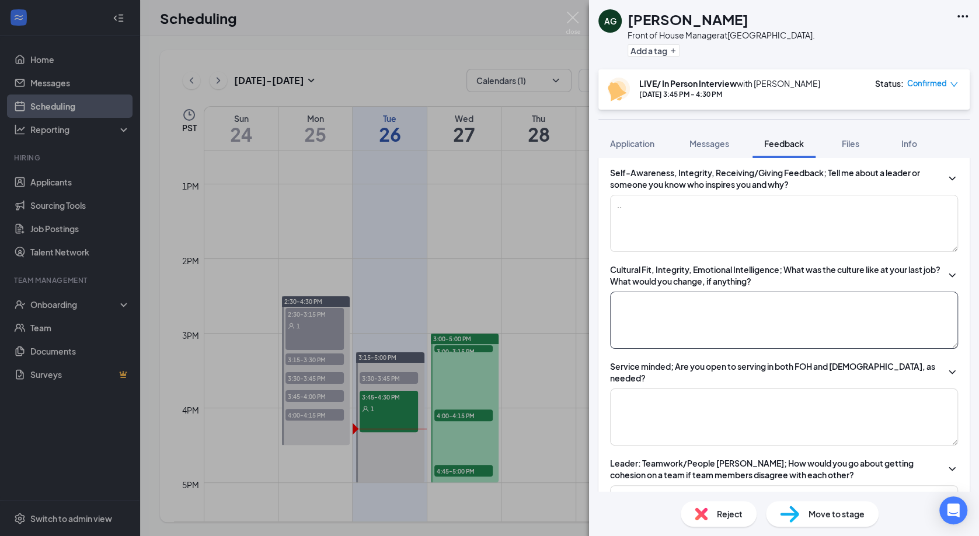
click at [748, 314] on textarea at bounding box center [784, 320] width 348 height 57
type textarea ".."
click at [735, 407] on textarea at bounding box center [784, 417] width 348 height 57
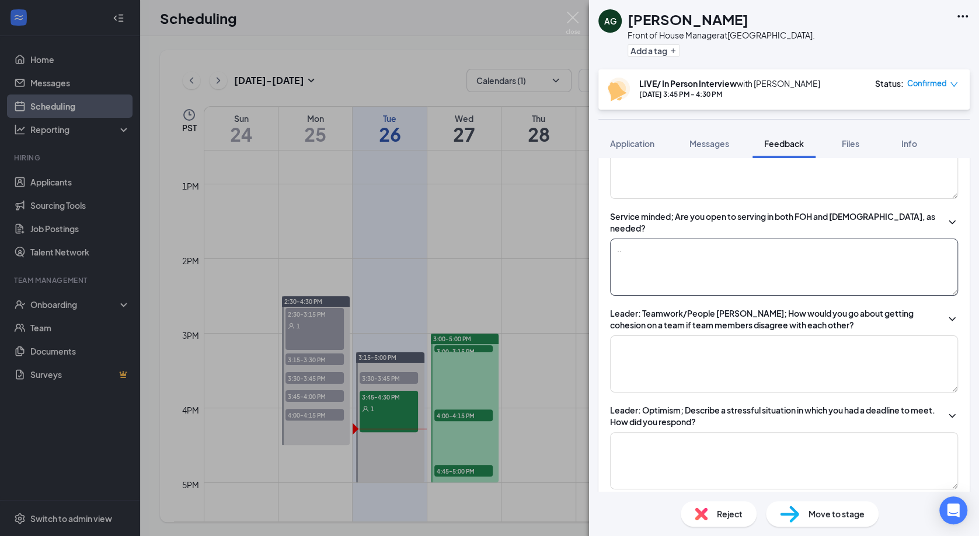
scroll to position [839, 0]
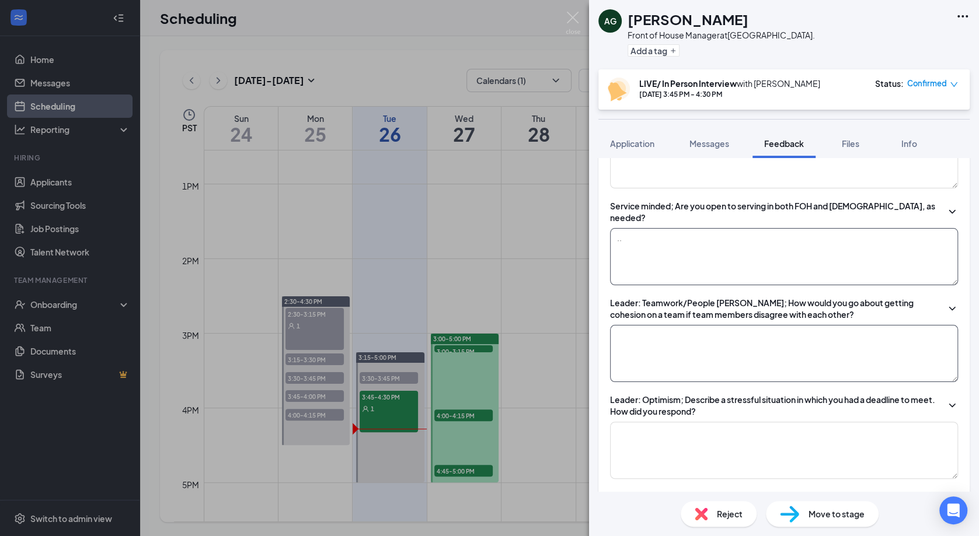
type textarea ".."
click at [741, 342] on textarea at bounding box center [784, 353] width 348 height 57
type textarea ".."
click at [722, 438] on textarea at bounding box center [784, 450] width 348 height 57
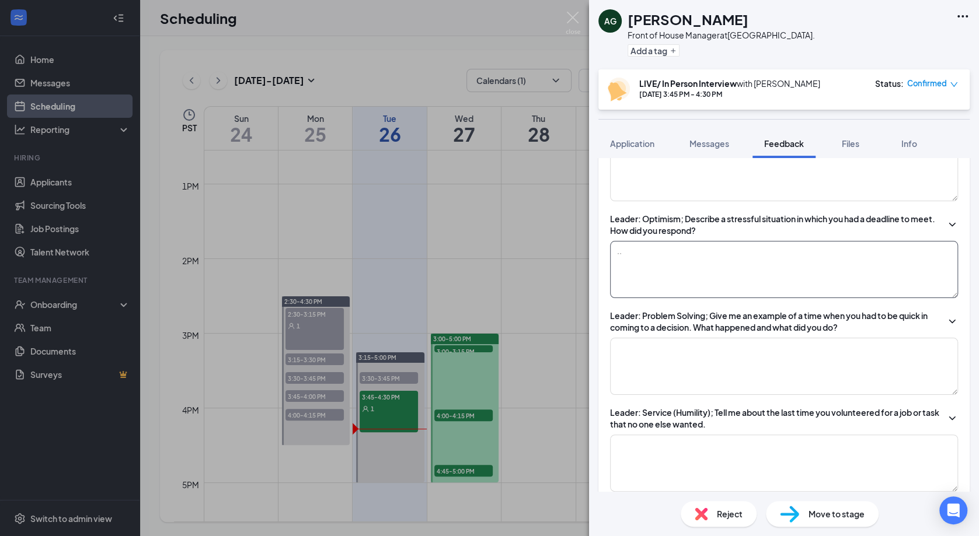
scroll to position [1022, 0]
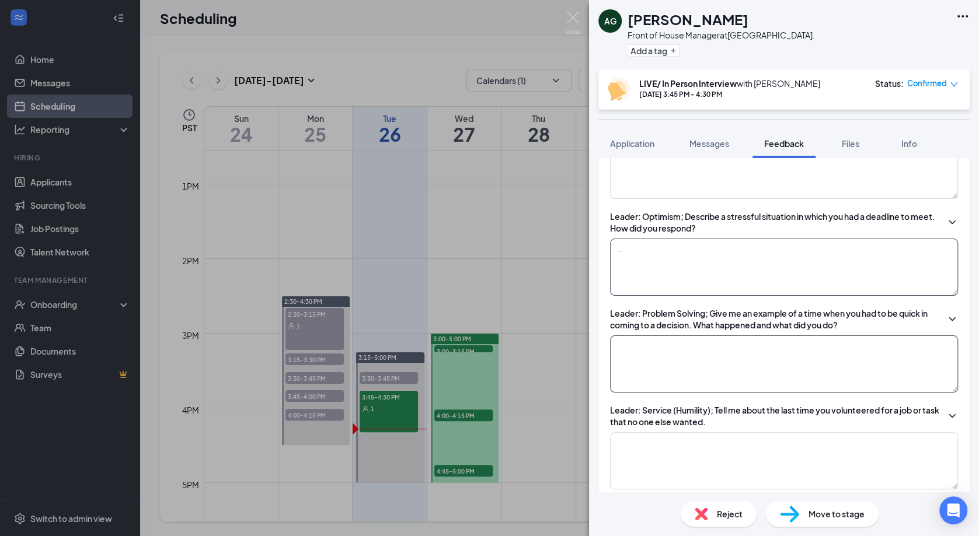
type textarea ".."
click at [752, 351] on textarea at bounding box center [784, 364] width 348 height 57
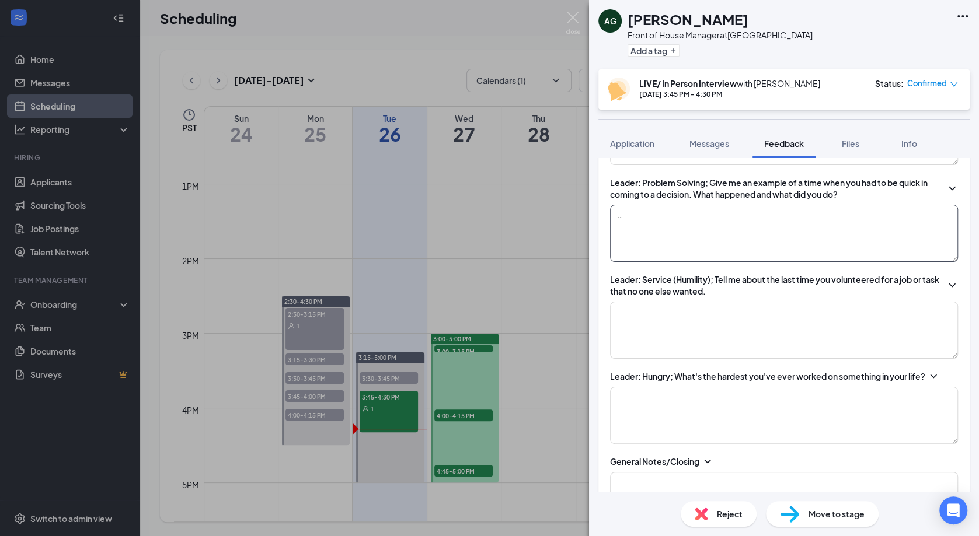
scroll to position [1154, 0]
type textarea ".."
click at [760, 311] on textarea at bounding box center [784, 329] width 348 height 57
type textarea ".."
click at [712, 401] on textarea at bounding box center [784, 414] width 348 height 57
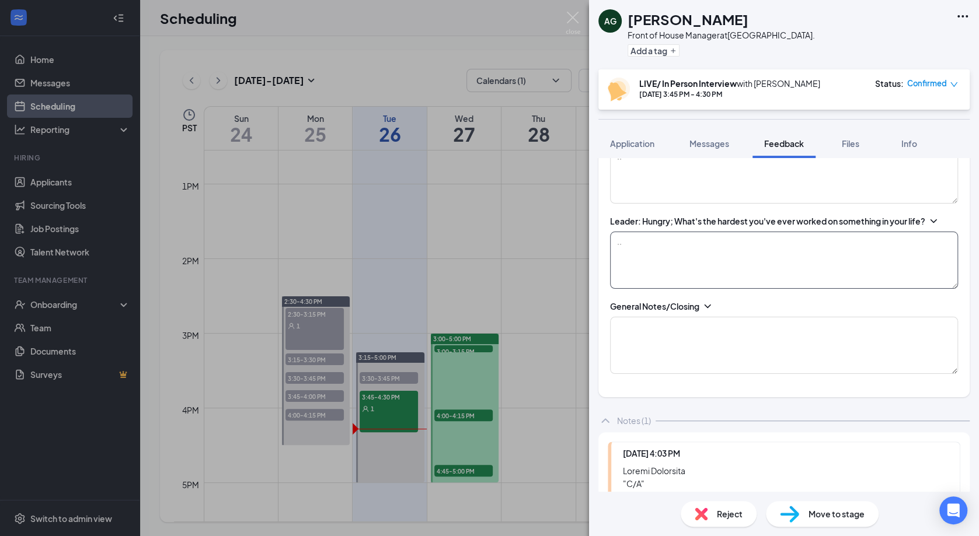
scroll to position [1313, 0]
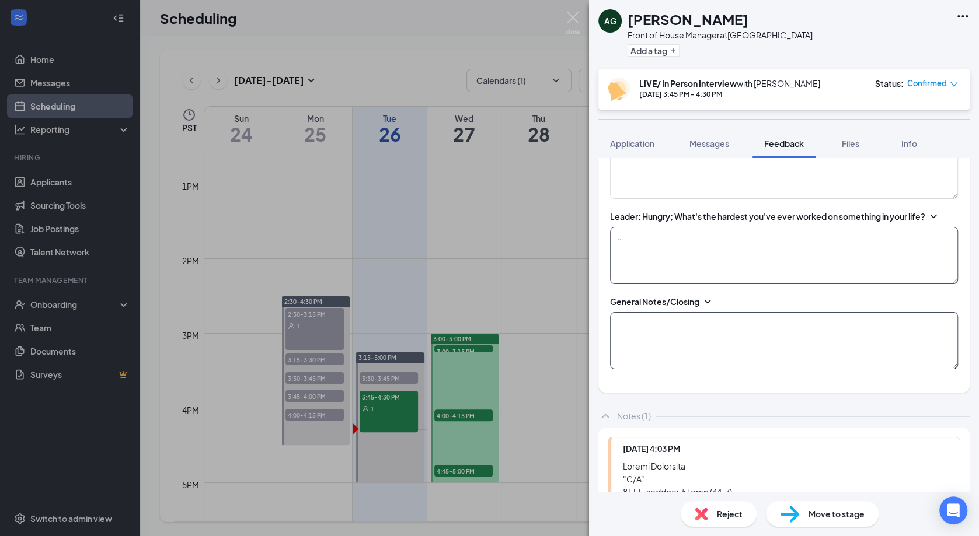
type textarea ".."
click at [721, 320] on textarea at bounding box center [784, 340] width 348 height 57
type textarea "..he's here because he wants sundays off. only 1 other manager and 2 supervisor…"
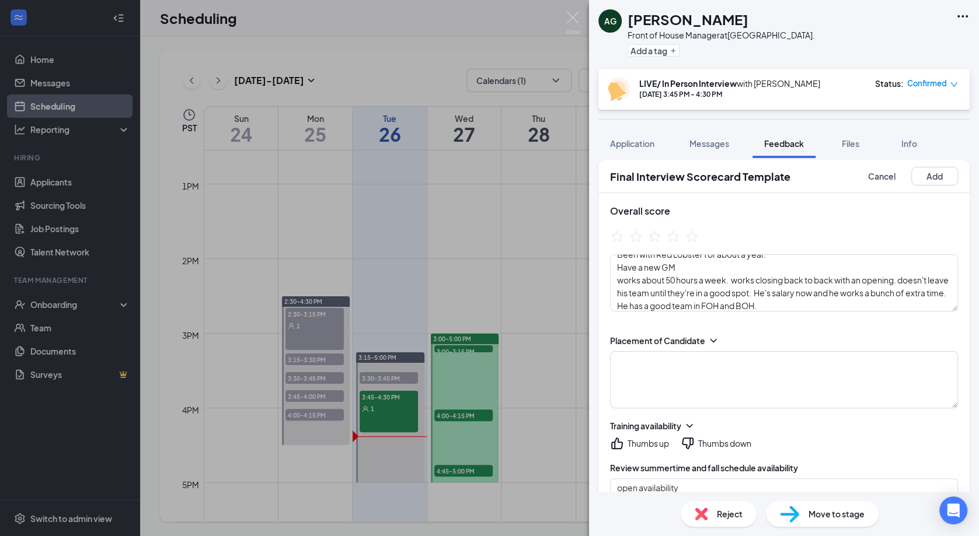
scroll to position [0, 0]
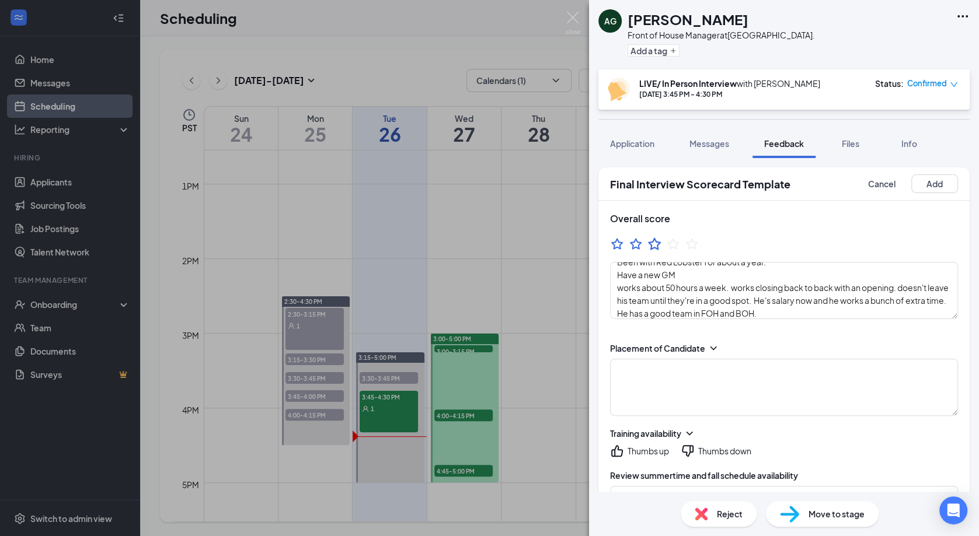
click at [655, 239] on icon "StarBorder" at bounding box center [654, 243] width 15 height 15
click at [756, 380] on textarea at bounding box center [784, 387] width 348 height 57
type textarea "not at this time."
click at [934, 183] on button "Add" at bounding box center [934, 183] width 47 height 19
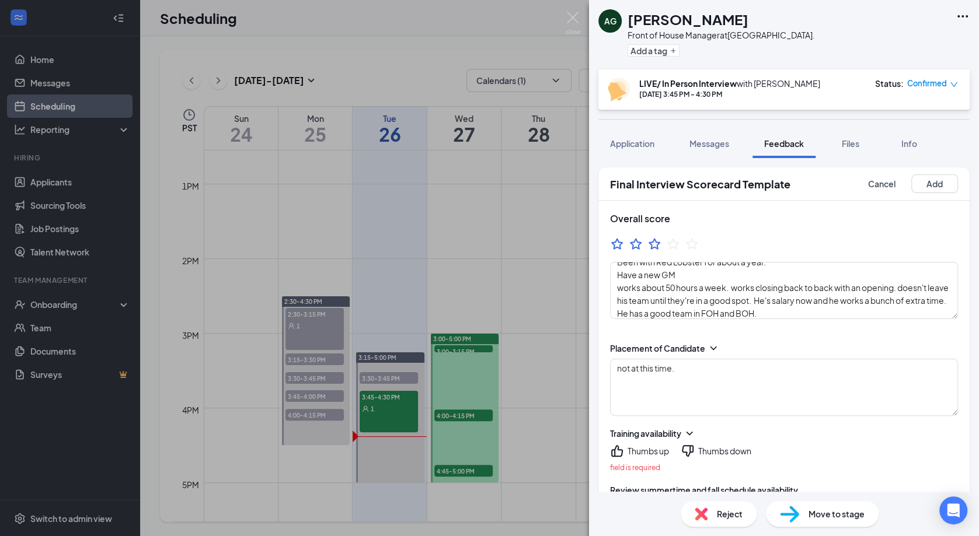
click at [623, 452] on icon "ThumbsUp" at bounding box center [617, 451] width 14 height 14
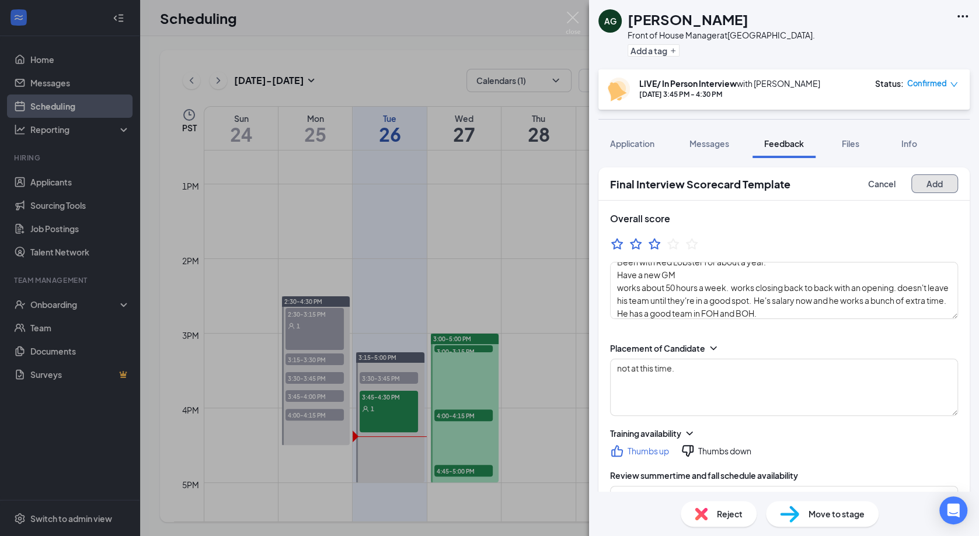
click at [949, 184] on button "Add" at bounding box center [934, 183] width 47 height 19
